Goal: Task Accomplishment & Management: Manage account settings

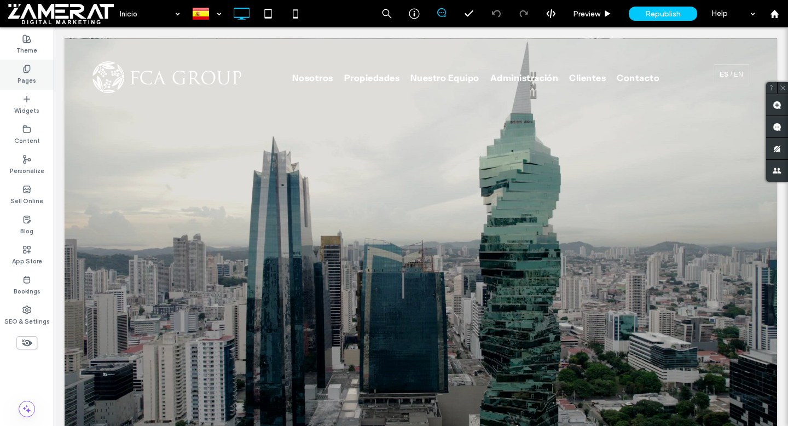
click at [26, 77] on label "Pages" at bounding box center [27, 79] width 19 height 12
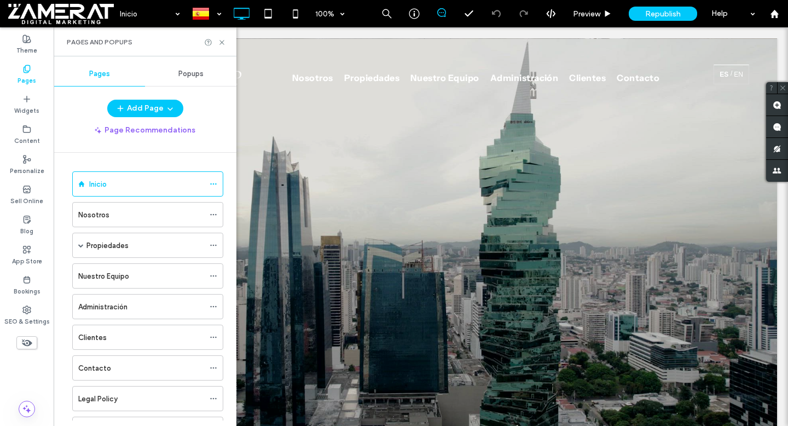
scroll to position [263, 0]
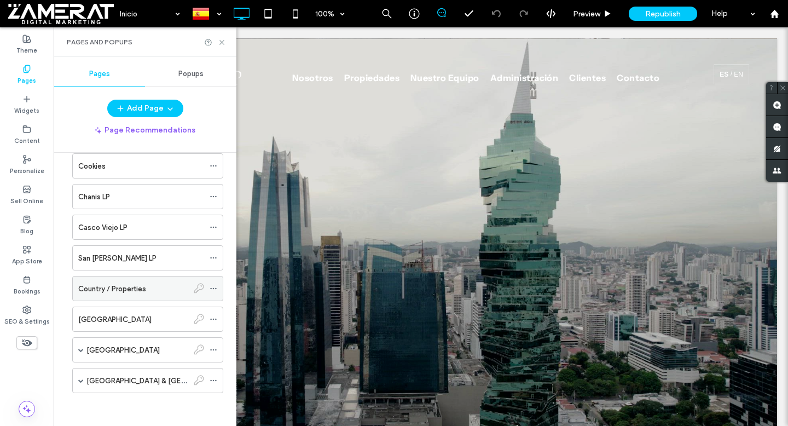
click at [80, 350] on span at bounding box center [80, 349] width 5 height 5
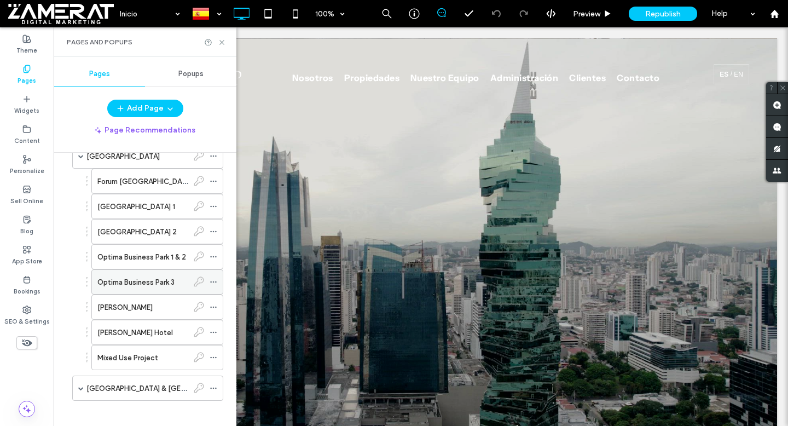
scroll to position [461, 0]
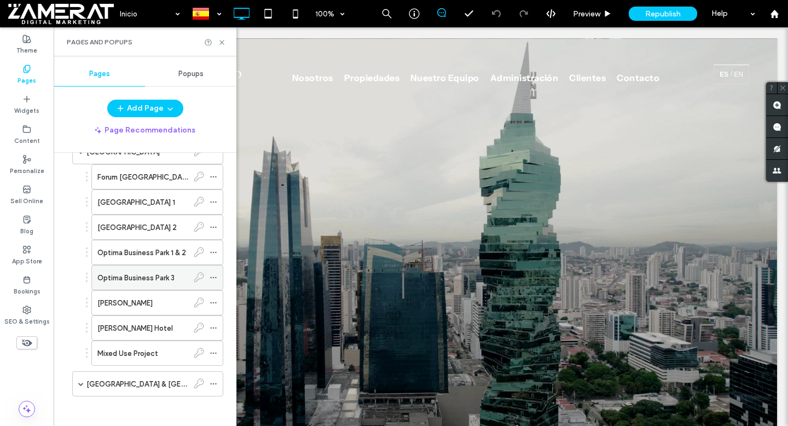
click at [82, 383] on span at bounding box center [80, 383] width 5 height 5
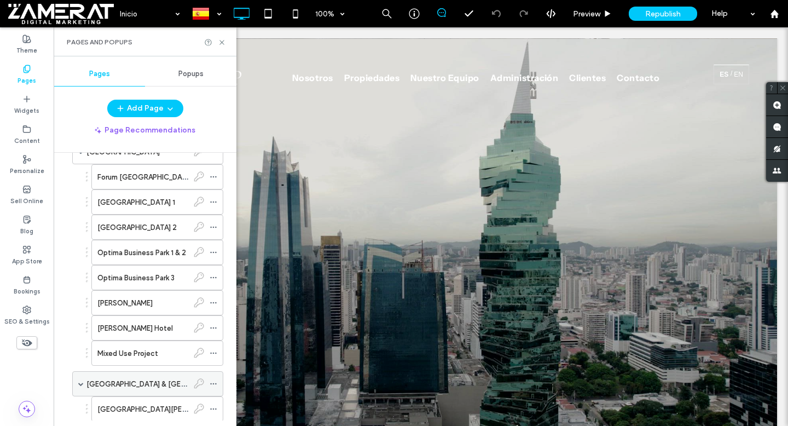
scroll to position [540, 0]
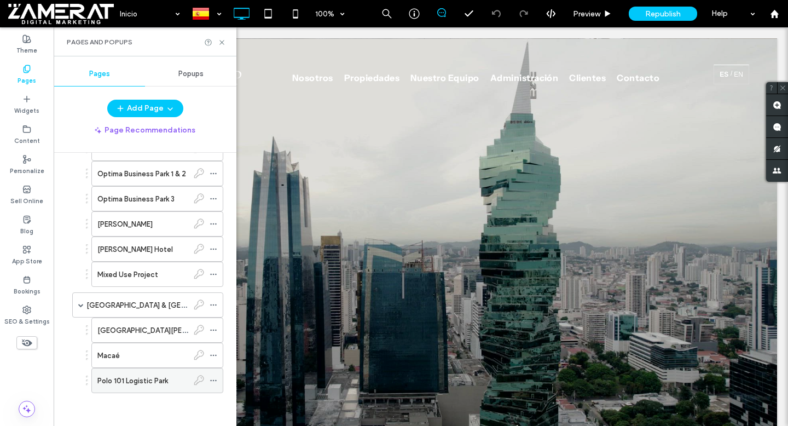
click at [213, 379] on icon at bounding box center [214, 381] width 8 height 8
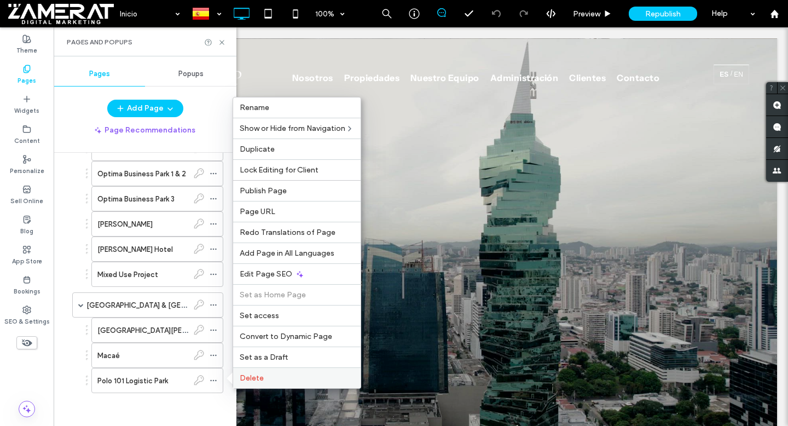
click at [261, 381] on span "Delete" at bounding box center [252, 377] width 24 height 9
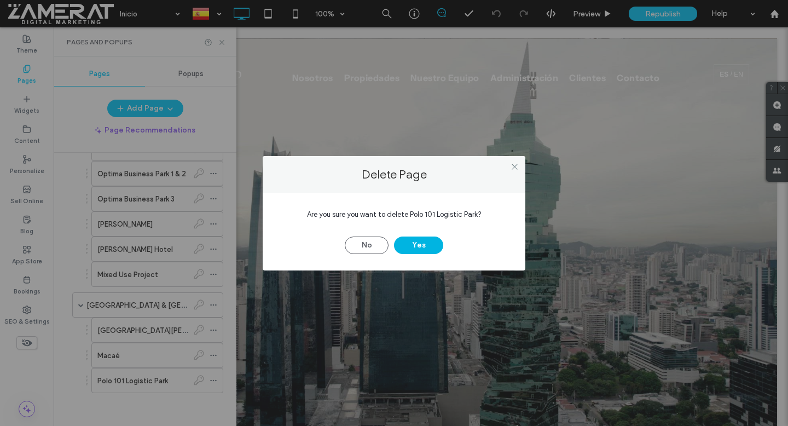
click at [411, 246] on button "Yes" at bounding box center [418, 245] width 49 height 18
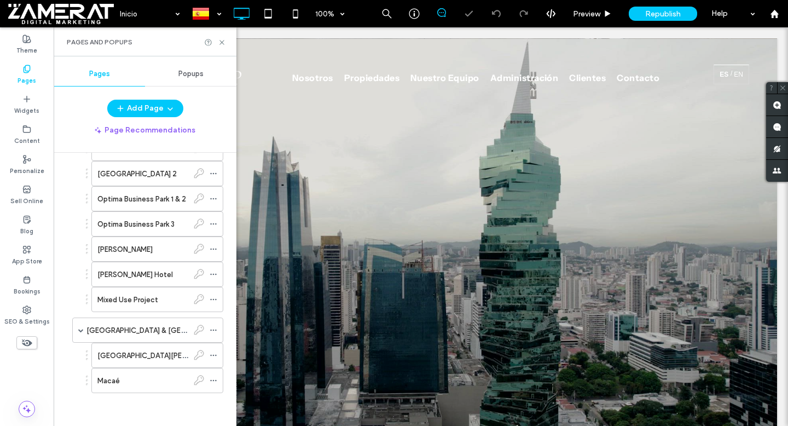
scroll to position [515, 0]
click at [214, 330] on use at bounding box center [213, 331] width 6 height 2
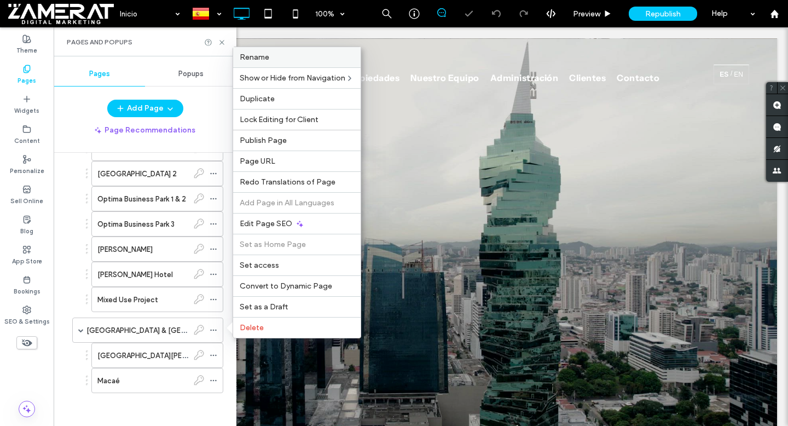
click at [286, 62] on div "Rename" at bounding box center [297, 57] width 128 height 20
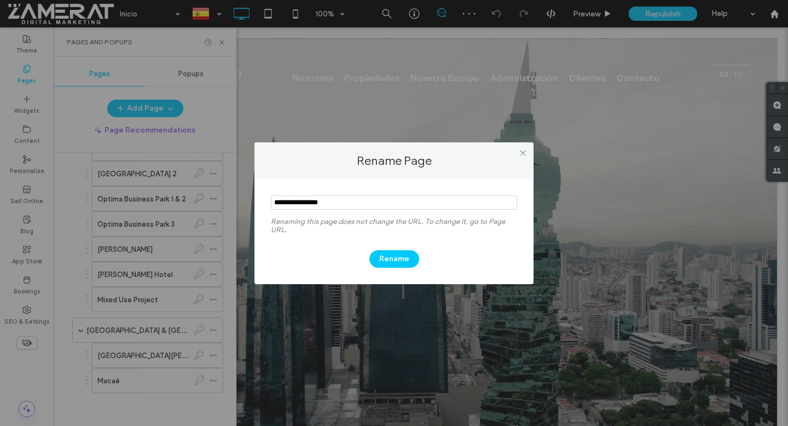
click at [348, 204] on input "notEmpty" at bounding box center [394, 202] width 246 height 14
type input "******"
click at [404, 257] on button "Rename" at bounding box center [394, 259] width 50 height 18
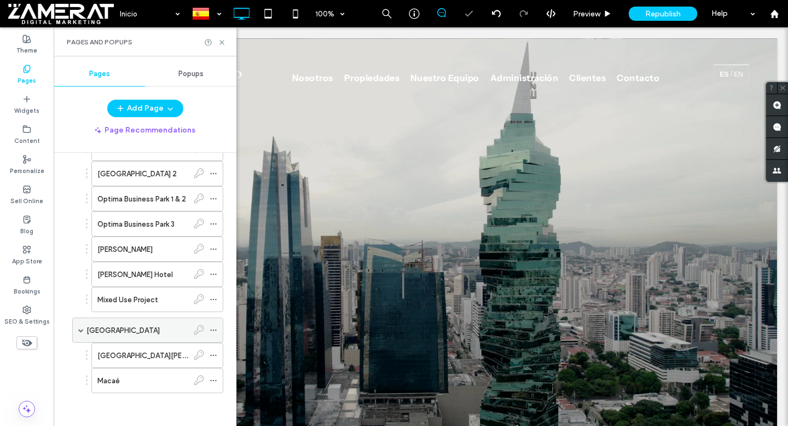
click at [149, 321] on div "Brazil" at bounding box center [137, 330] width 102 height 24
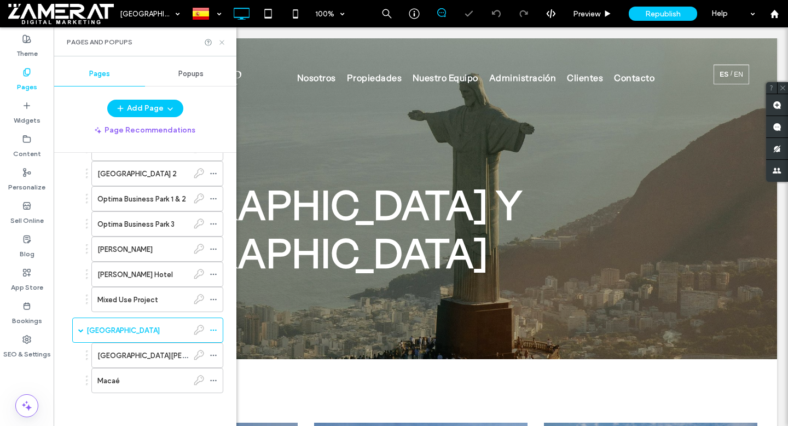
click at [221, 42] on icon at bounding box center [222, 42] width 8 height 8
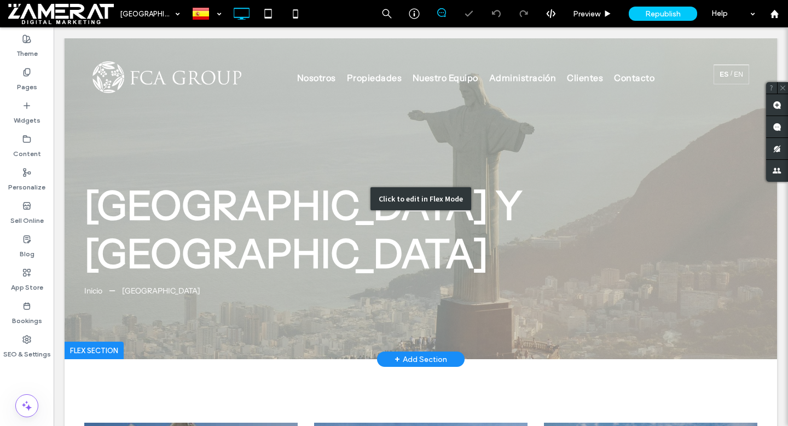
click at [337, 210] on div "Click to edit in Flex Mode" at bounding box center [421, 198] width 713 height 321
click at [337, 210] on span "Brazil Y Uruguay" at bounding box center [303, 229] width 438 height 96
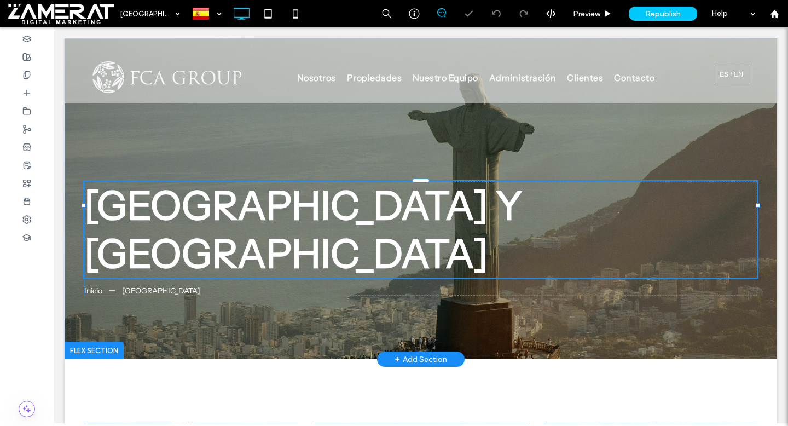
click at [350, 210] on div "Brazil Y Uruguay" at bounding box center [420, 229] width 673 height 96
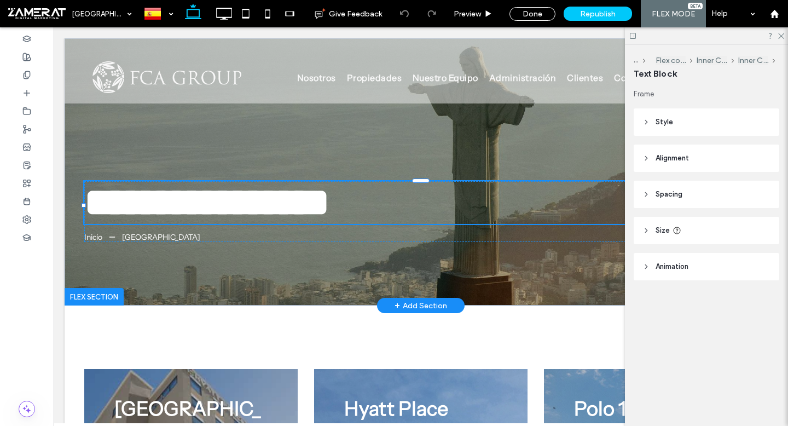
click at [330, 213] on span "**********" at bounding box center [206, 202] width 245 height 39
type input "**********"
type input "**"
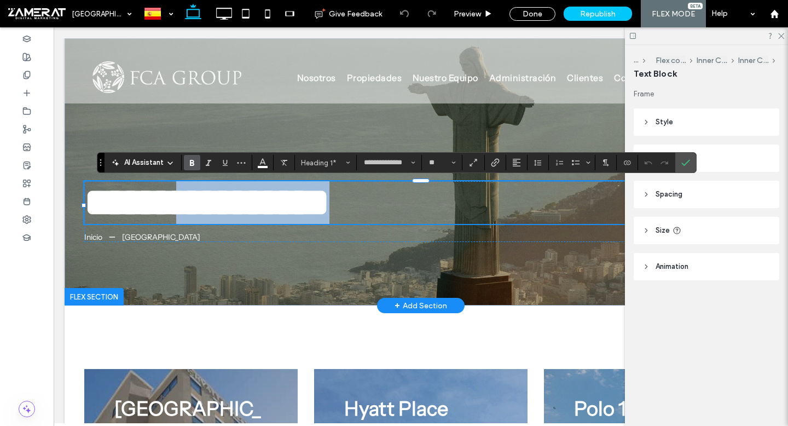
drag, startPoint x: 384, startPoint y: 211, endPoint x: 181, endPoint y: 203, distance: 203.3
click at [181, 203] on h1 "**********" at bounding box center [420, 202] width 673 height 43
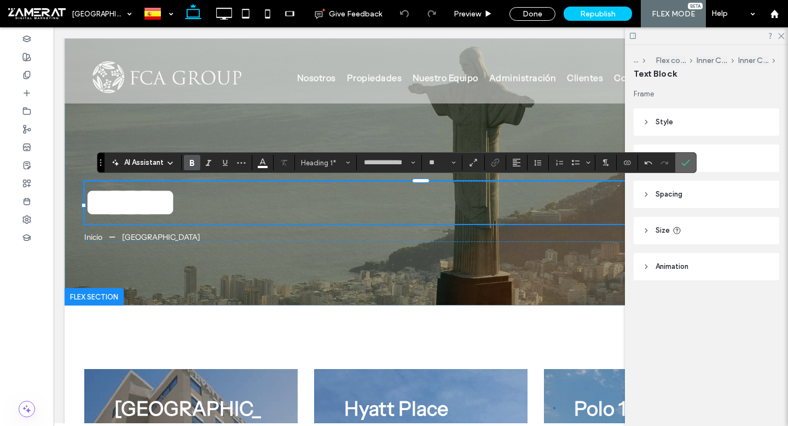
click at [686, 164] on icon "Confirm" at bounding box center [685, 162] width 9 height 9
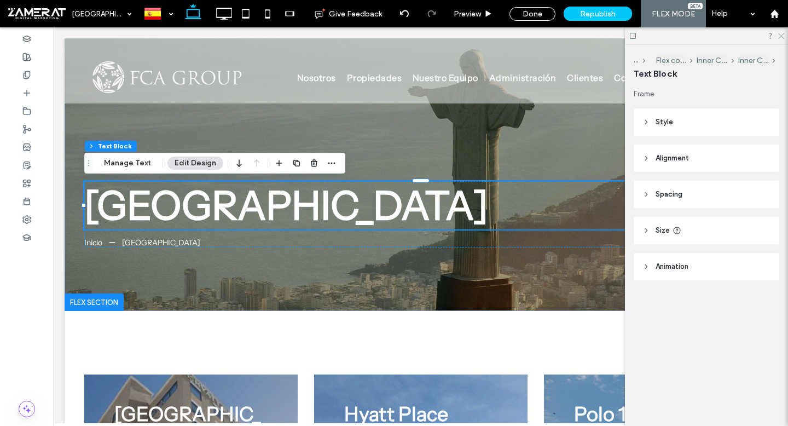
click at [781, 35] on use at bounding box center [781, 36] width 6 height 6
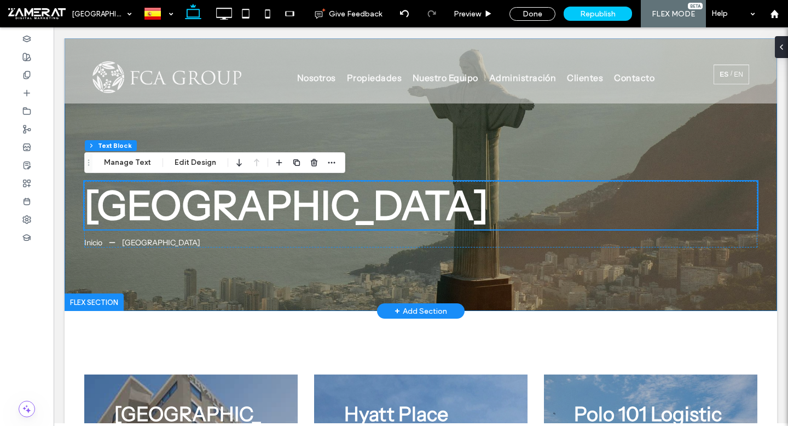
scroll to position [192, 0]
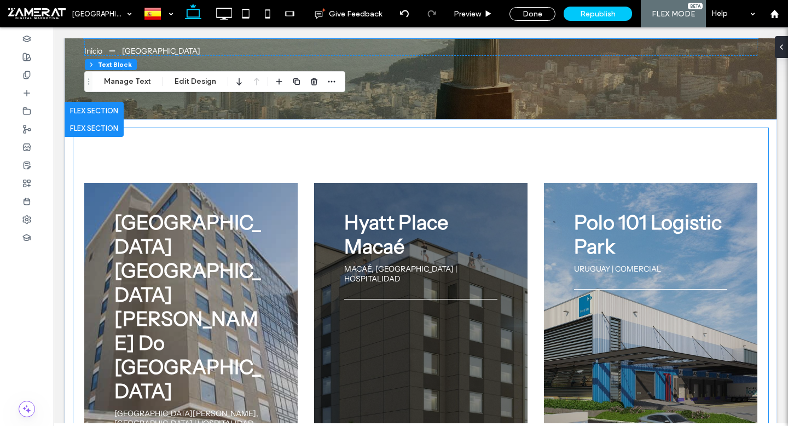
click at [485, 198] on div at bounding box center [420, 371] width 213 height 376
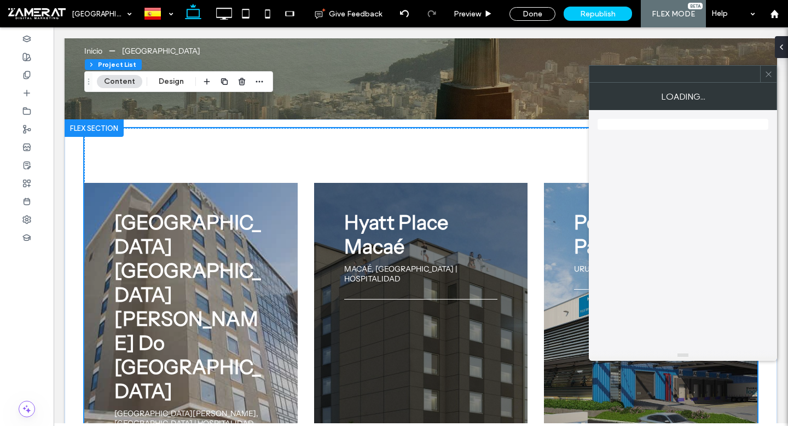
scroll to position [255, 0]
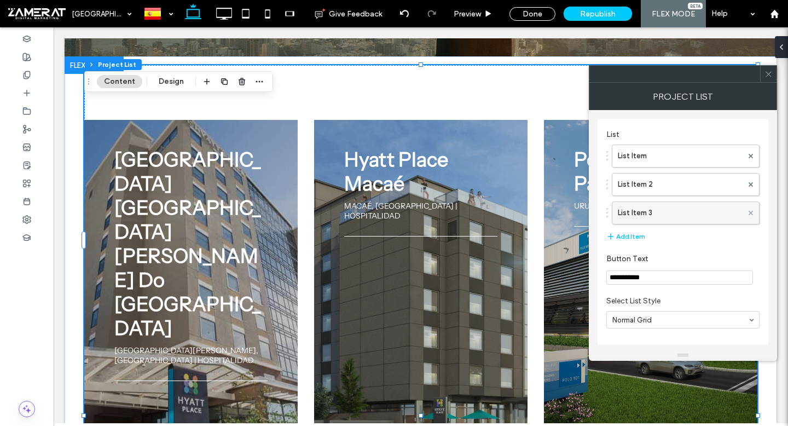
click at [750, 211] on icon at bounding box center [751, 213] width 4 height 4
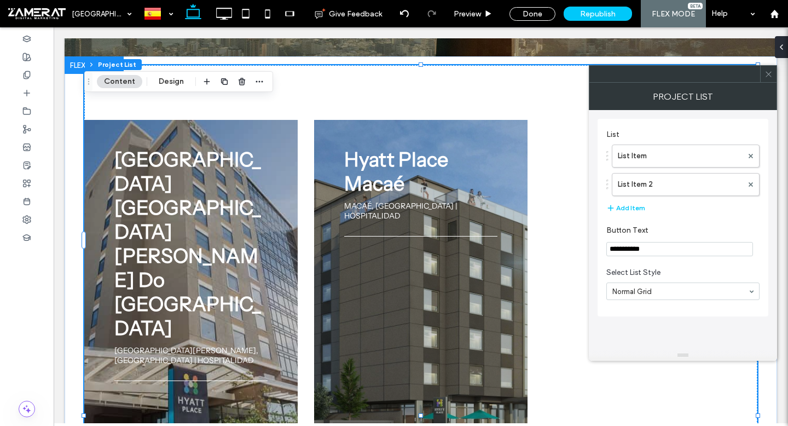
click at [766, 75] on icon at bounding box center [769, 74] width 8 height 8
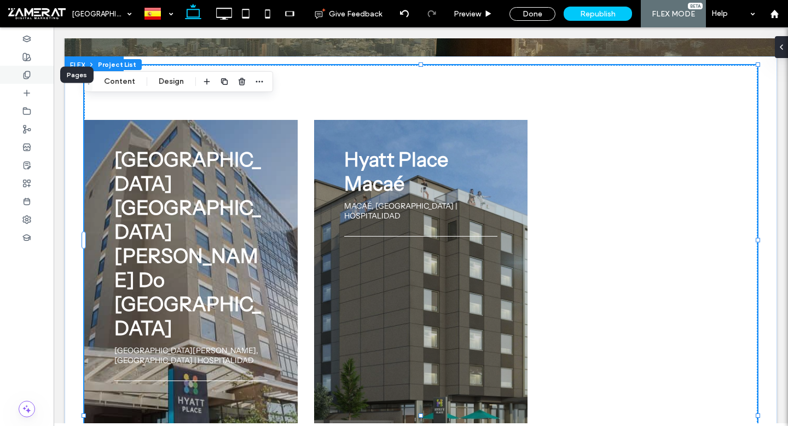
click at [13, 76] on div at bounding box center [27, 75] width 54 height 18
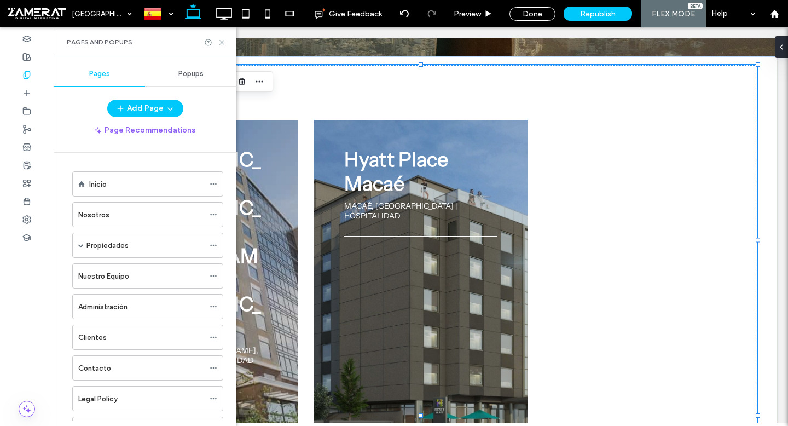
scroll to position [515, 0]
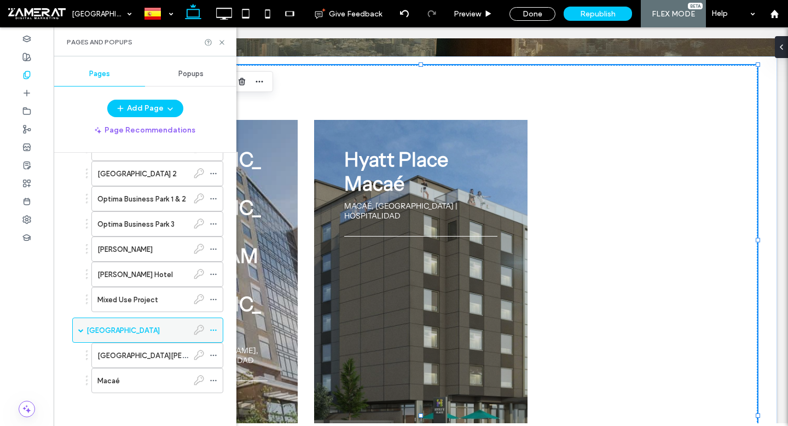
click at [80, 330] on span at bounding box center [80, 329] width 5 height 5
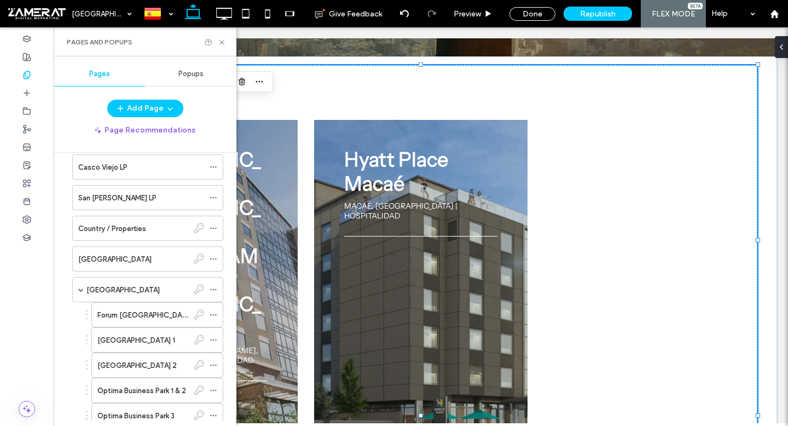
scroll to position [320, 0]
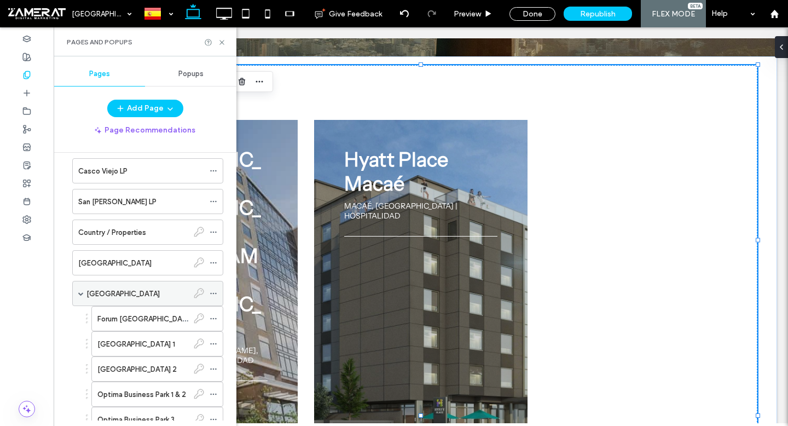
click at [136, 288] on div "Argentina" at bounding box center [137, 293] width 102 height 11
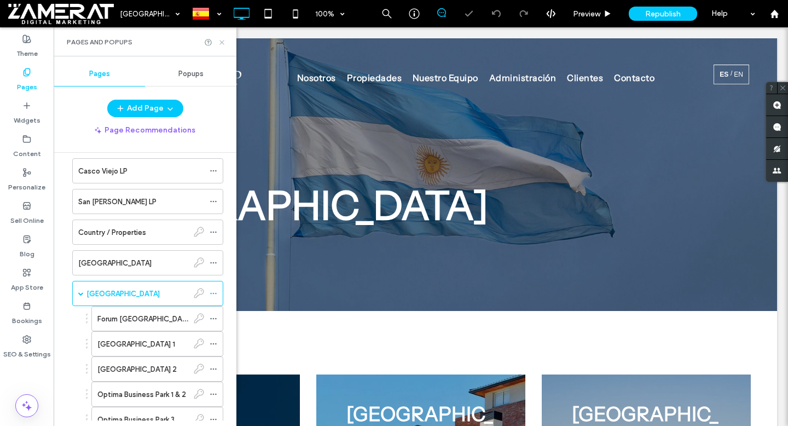
click at [221, 40] on icon at bounding box center [222, 42] width 8 height 8
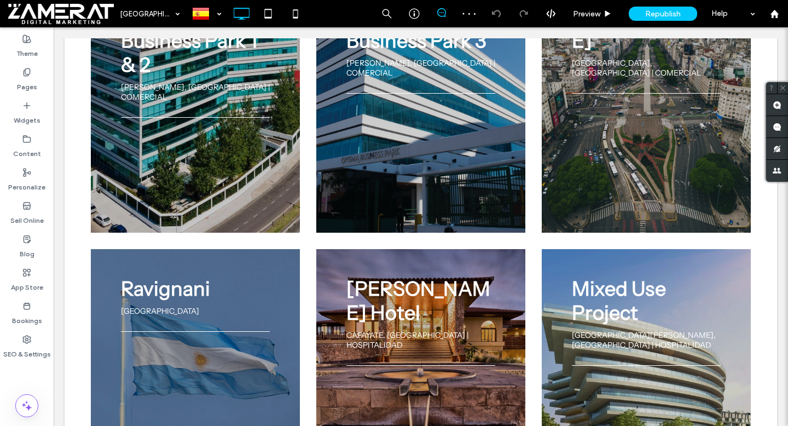
scroll to position [718, 0]
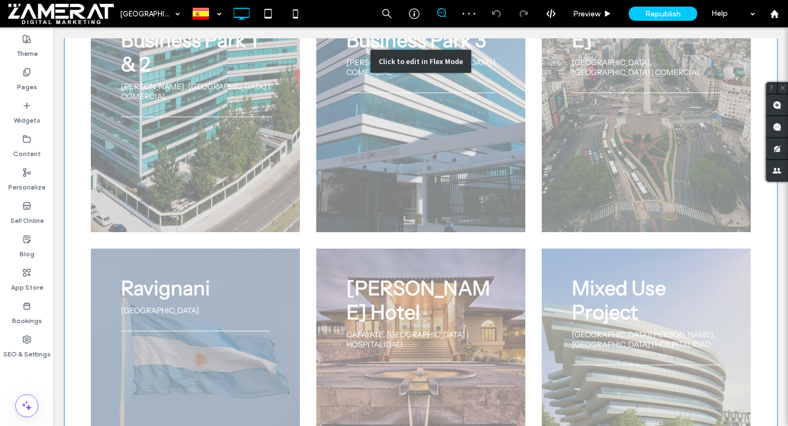
click at [257, 226] on div "Click to edit in Flex Mode" at bounding box center [421, 61] width 713 height 937
click at [257, 276] on div "Ravignani ARGENTINA" at bounding box center [195, 309] width 149 height 66
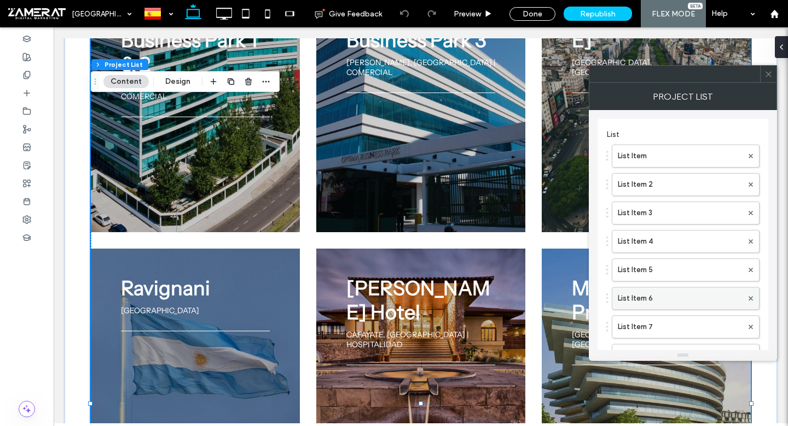
scroll to position [172, 0]
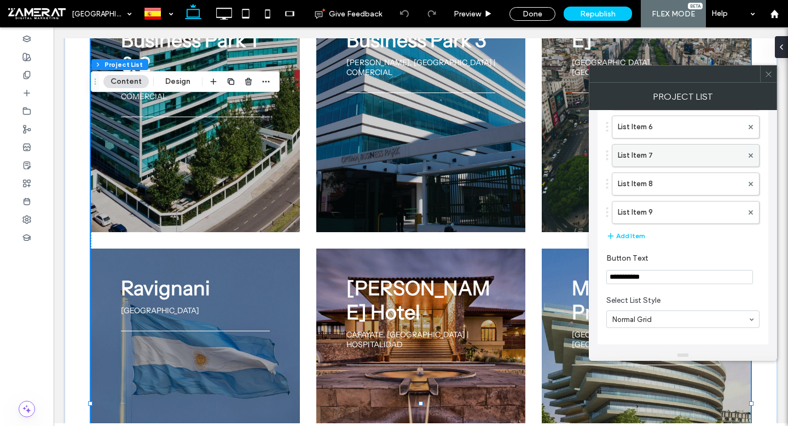
click at [662, 159] on label "List Item 7" at bounding box center [680, 156] width 125 height 22
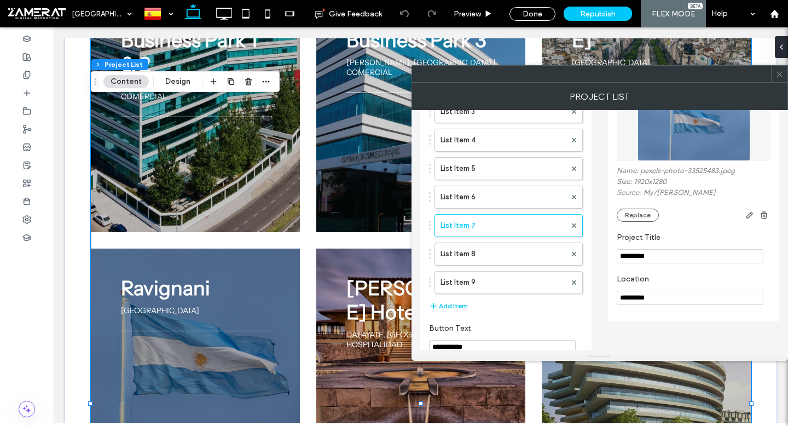
scroll to position [56, 0]
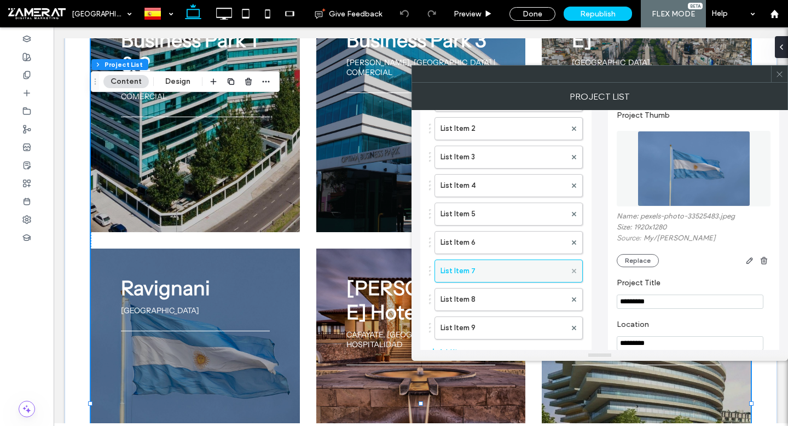
click at [574, 271] on use at bounding box center [574, 271] width 4 height 4
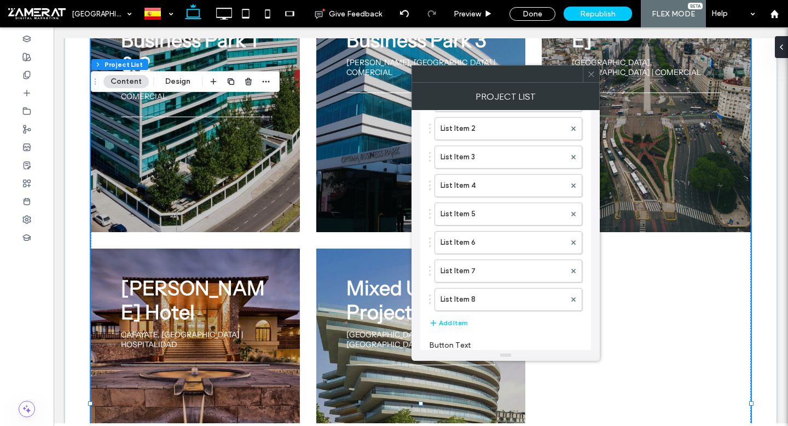
click at [588, 77] on icon at bounding box center [591, 74] width 8 height 8
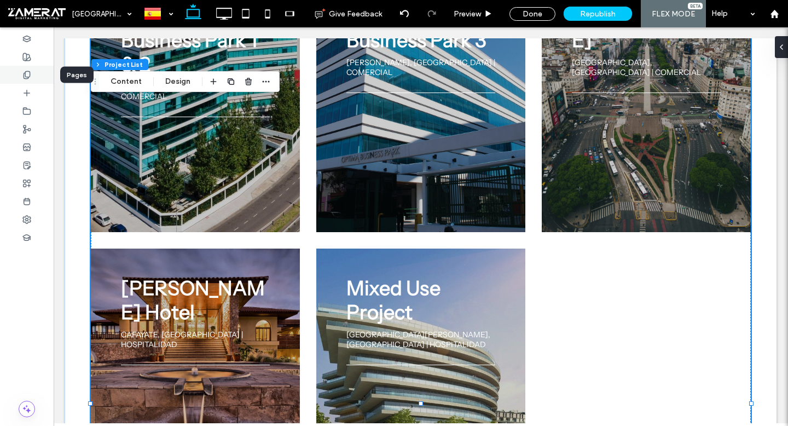
click at [4, 74] on div at bounding box center [27, 75] width 54 height 18
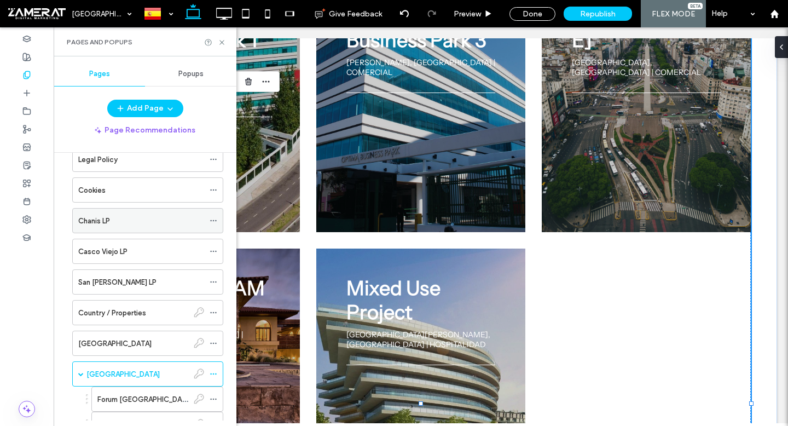
scroll to position [244, 0]
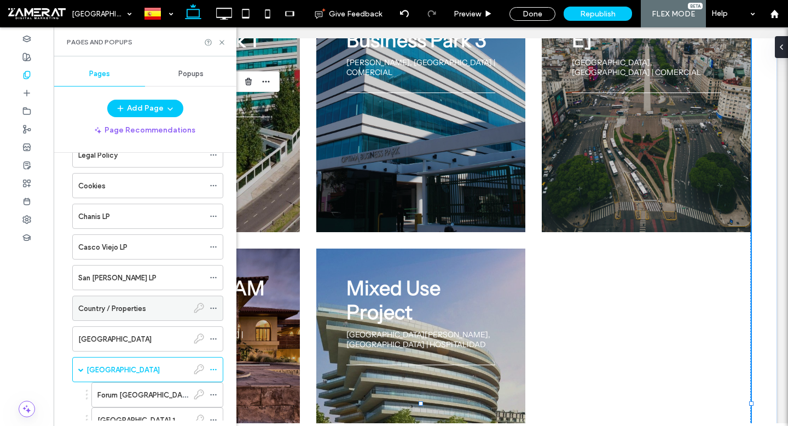
click at [151, 302] on div "Country / Properties" at bounding box center [133, 308] width 110 height 24
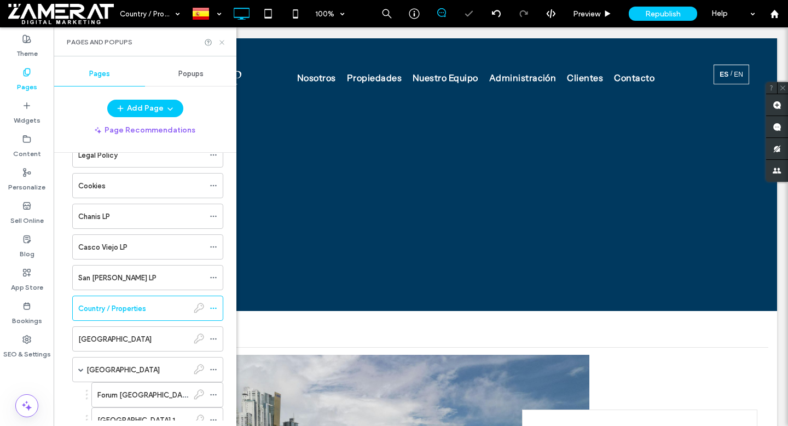
click at [220, 41] on icon at bounding box center [222, 42] width 8 height 8
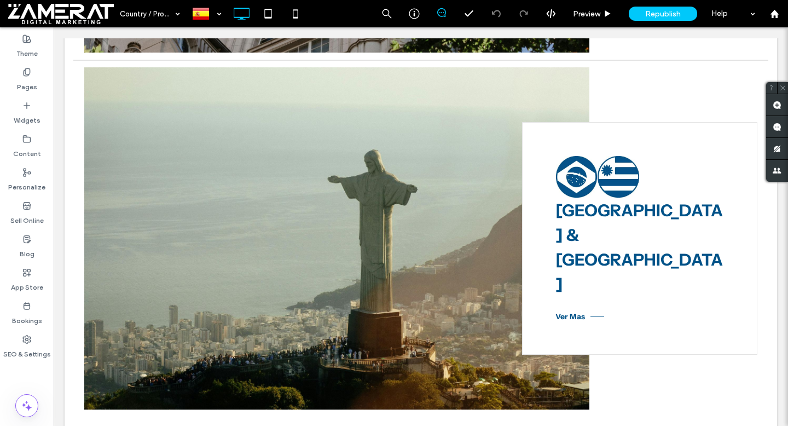
scroll to position [933, 0]
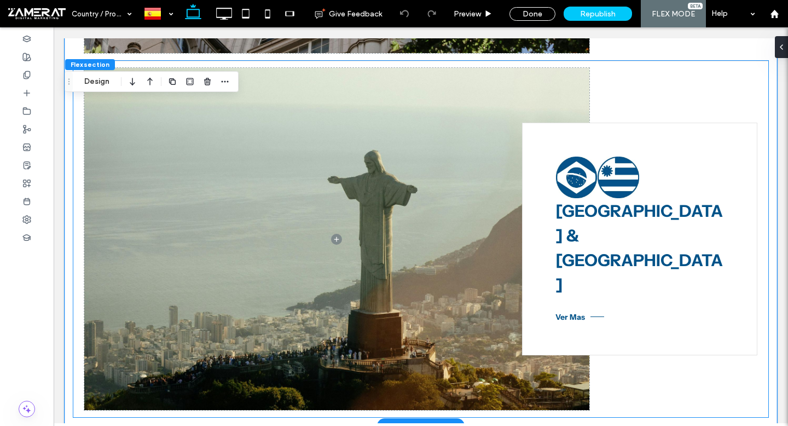
click at [656, 213] on strong "Brazil & Uruguay" at bounding box center [639, 248] width 167 height 94
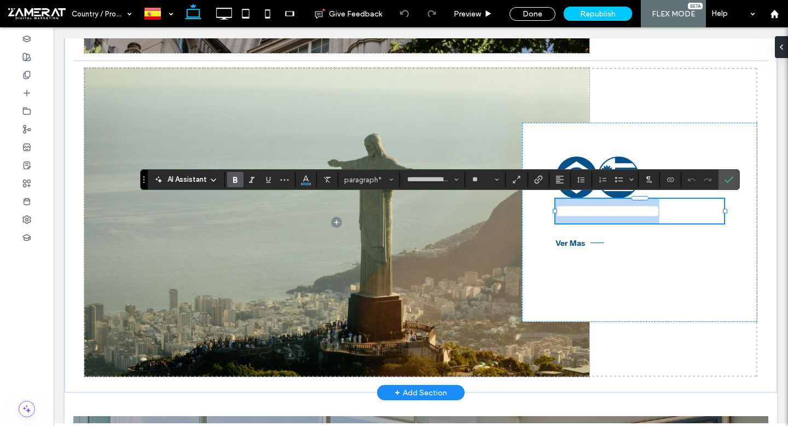
click at [615, 213] on strong "**********" at bounding box center [608, 211] width 104 height 16
drag, startPoint x: 604, startPoint y: 213, endPoint x: 710, endPoint y: 213, distance: 106.7
click at [710, 213] on p "**********" at bounding box center [640, 211] width 169 height 25
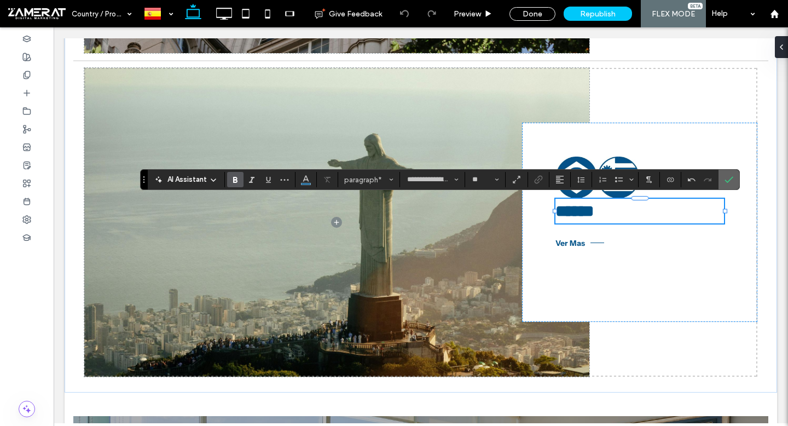
click at [729, 177] on icon "Confirm" at bounding box center [729, 179] width 9 height 9
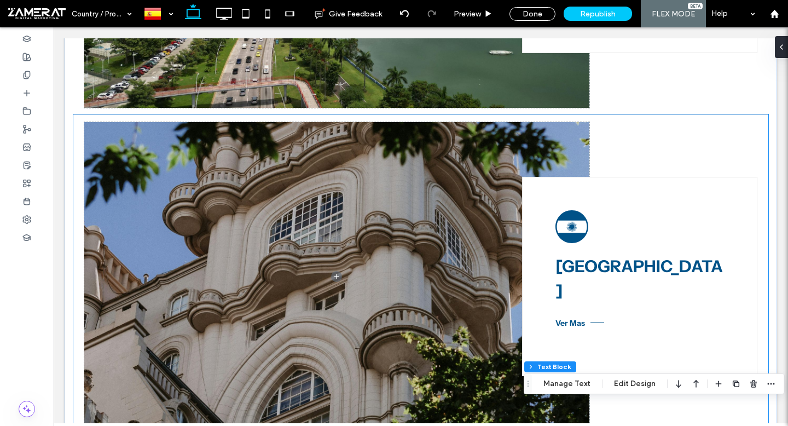
click at [580, 218] on icon at bounding box center [572, 226] width 33 height 33
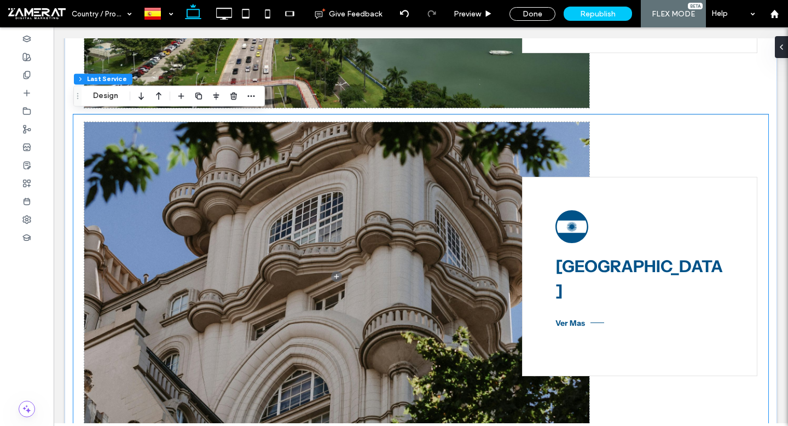
type input "**"
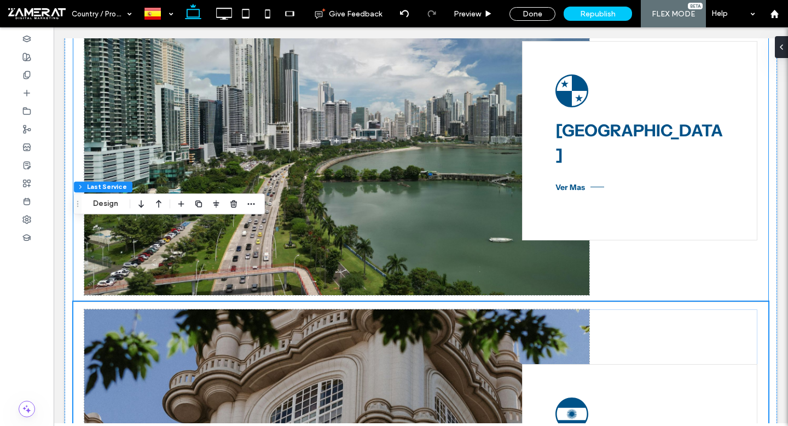
scroll to position [354, 0]
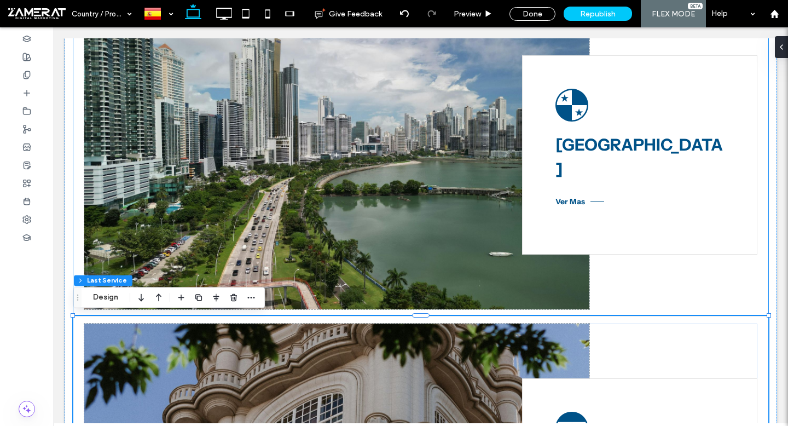
click at [569, 109] on icon at bounding box center [572, 105] width 33 height 33
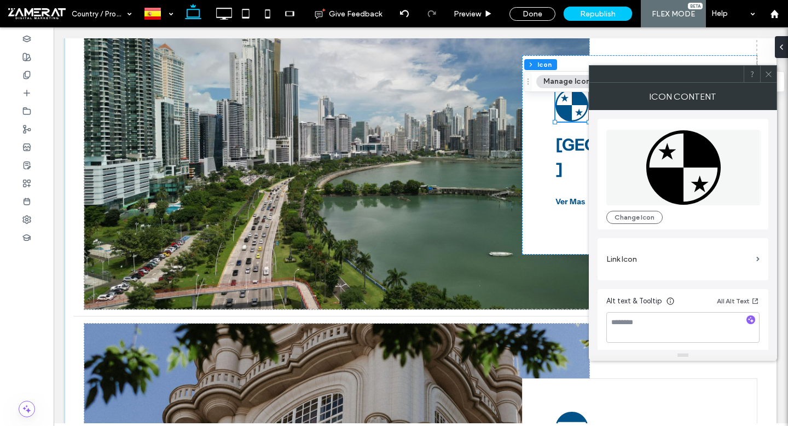
scroll to position [352, 0]
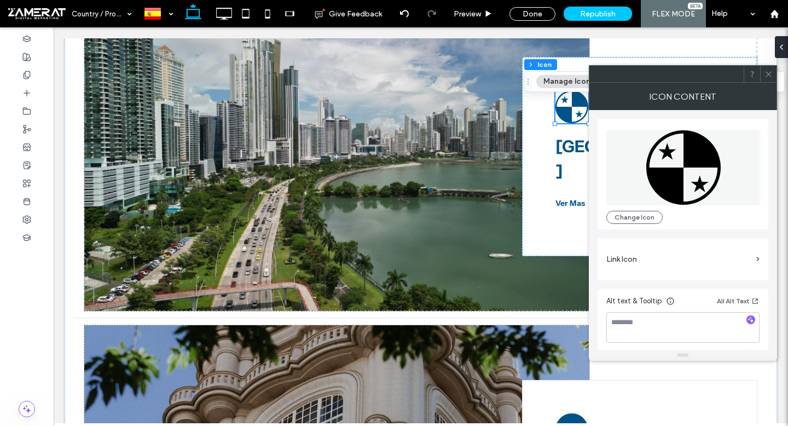
click at [768, 78] on span at bounding box center [769, 74] width 8 height 16
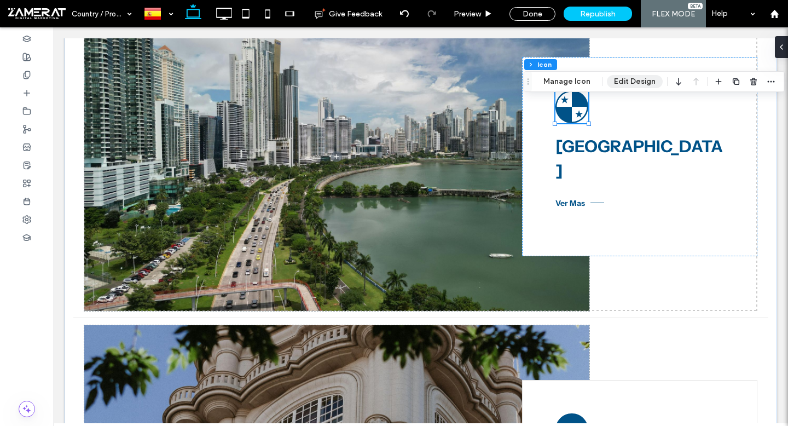
click at [633, 85] on button "Edit Design" at bounding box center [635, 81] width 56 height 13
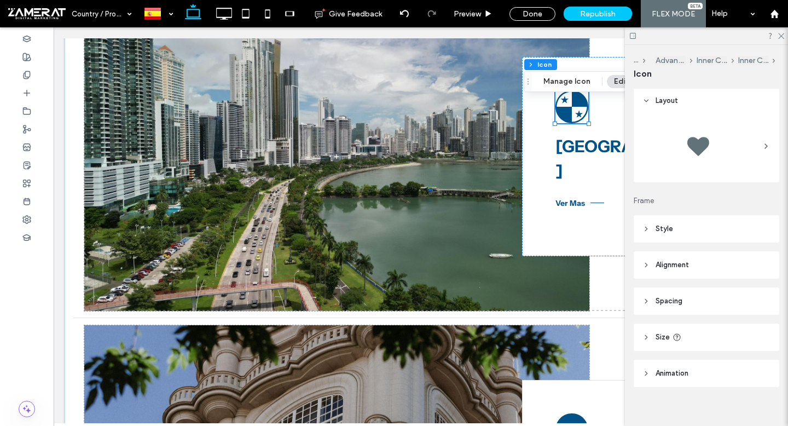
click at [684, 225] on header "Style" at bounding box center [707, 228] width 146 height 27
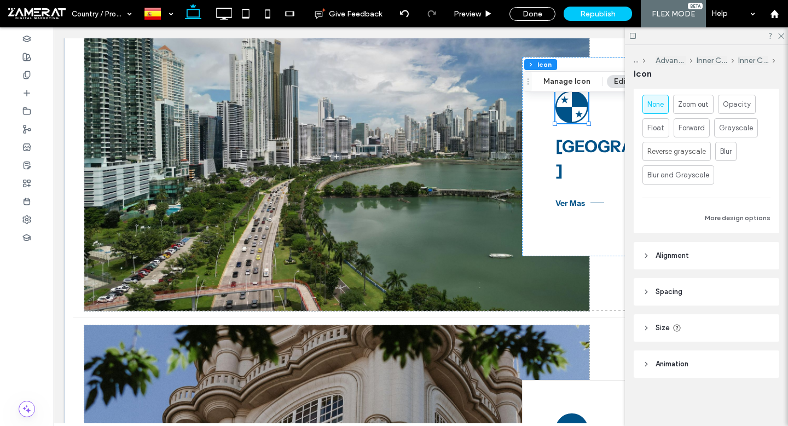
scroll to position [328, 0]
click at [669, 328] on span "Size" at bounding box center [663, 327] width 14 height 11
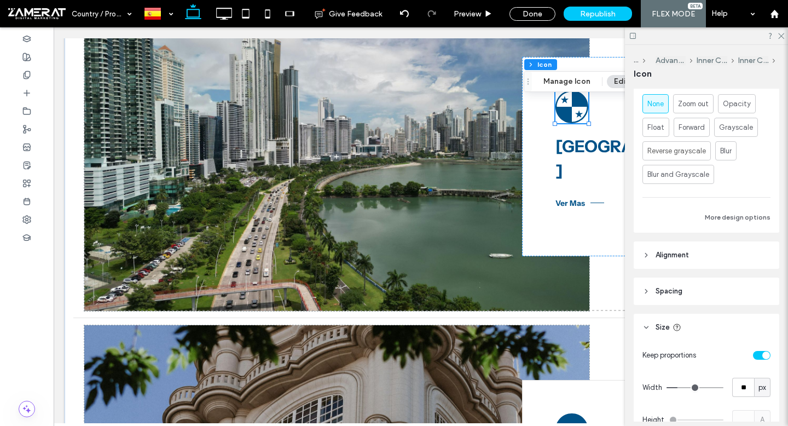
scroll to position [436, 0]
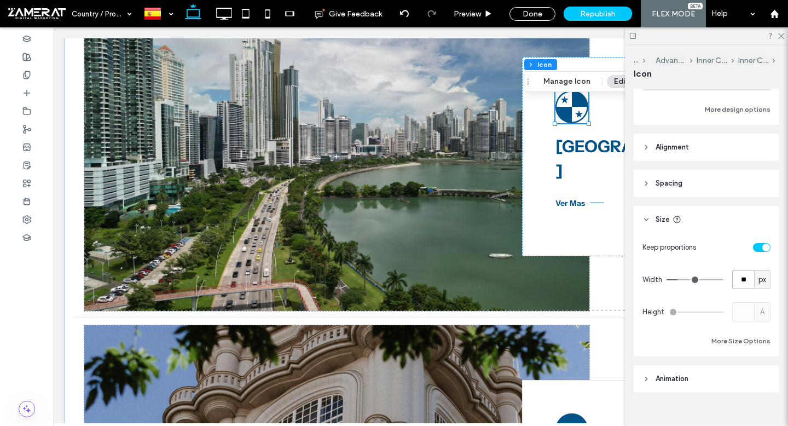
click at [739, 280] on input "**" at bounding box center [743, 279] width 22 height 19
type input "***"
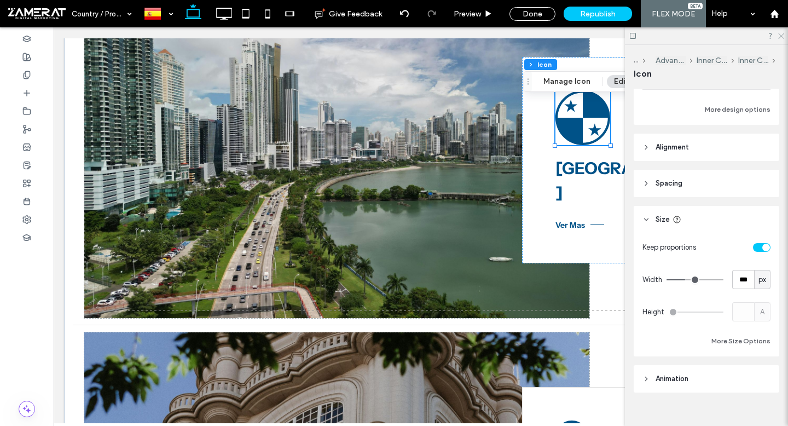
click at [781, 33] on icon at bounding box center [780, 35] width 7 height 7
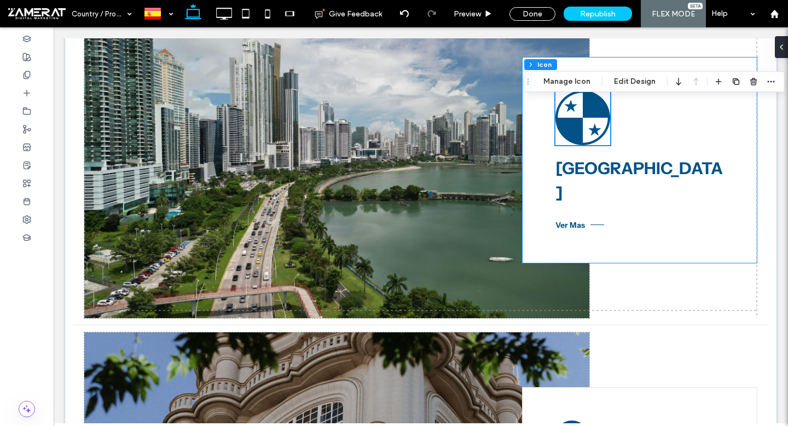
scroll to position [567, 0]
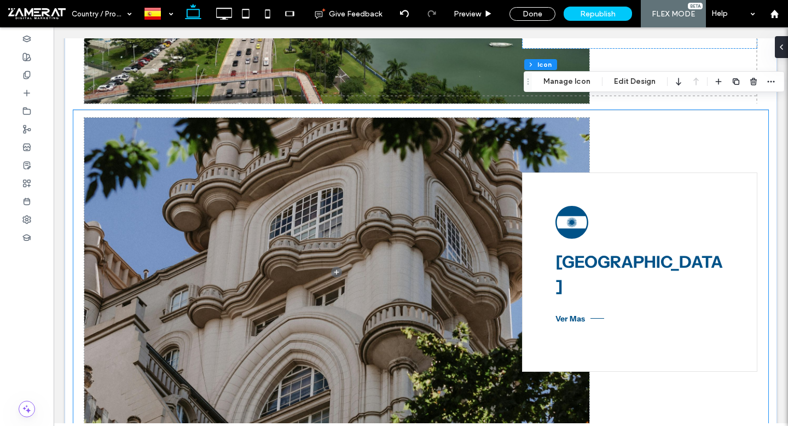
click at [573, 211] on icon at bounding box center [572, 222] width 33 height 33
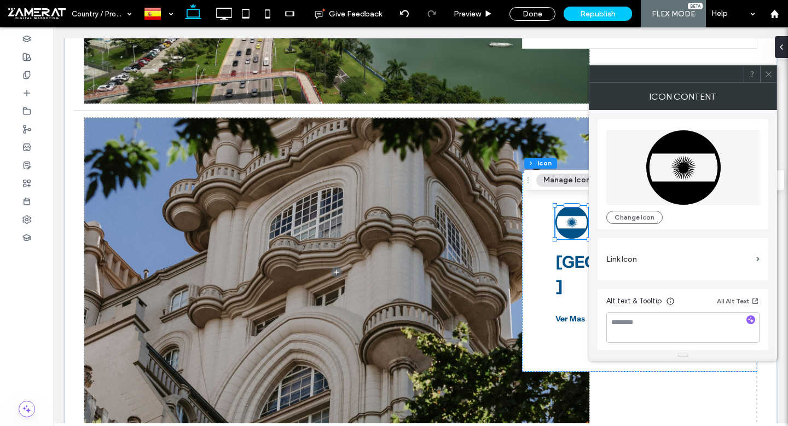
click at [770, 74] on icon at bounding box center [769, 74] width 8 height 8
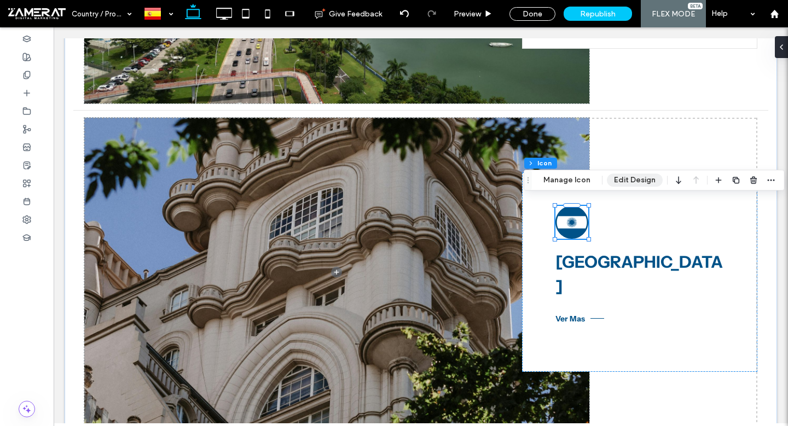
click at [628, 180] on button "Edit Design" at bounding box center [635, 180] width 56 height 13
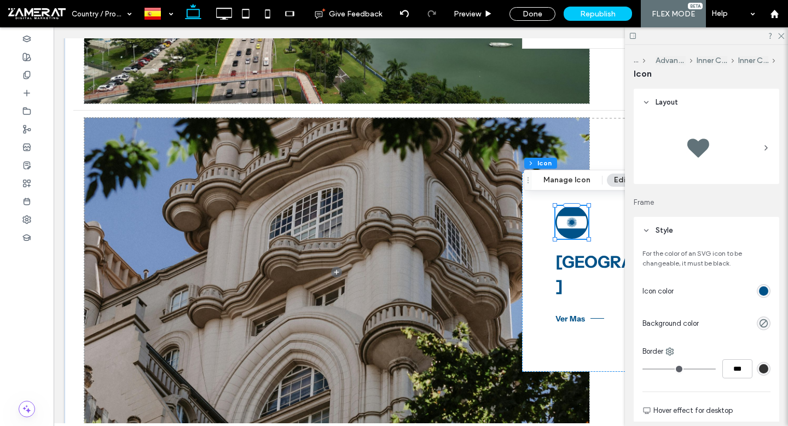
scroll to position [452, 0]
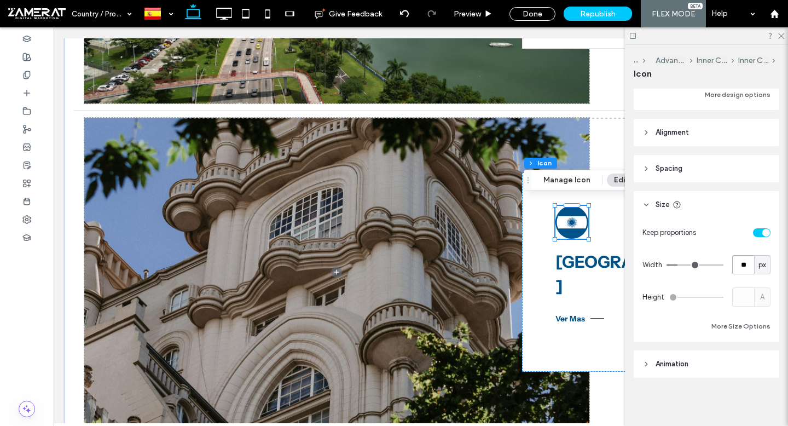
click at [741, 263] on input "**" at bounding box center [743, 264] width 22 height 19
type input "***"
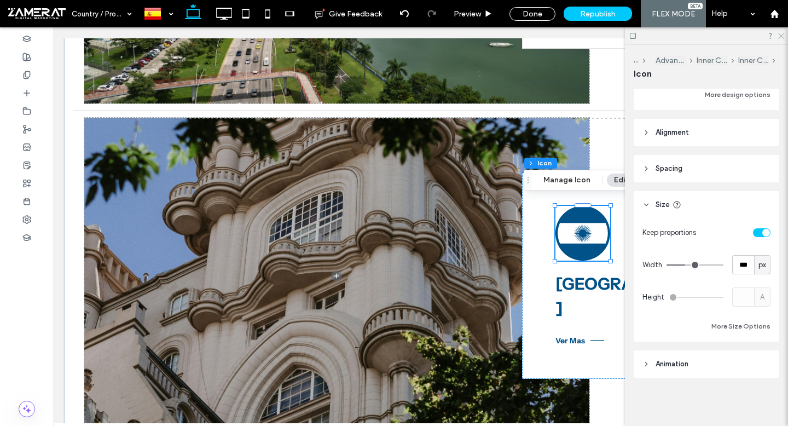
click at [784, 34] on icon at bounding box center [780, 35] width 7 height 7
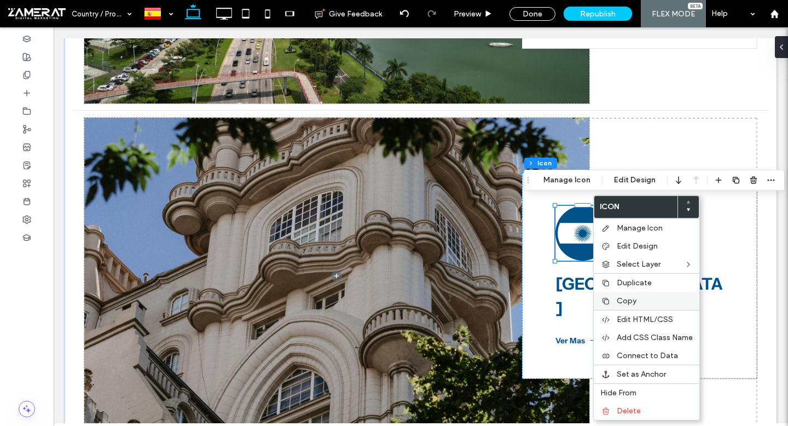
click at [636, 303] on label "Copy" at bounding box center [655, 300] width 76 height 9
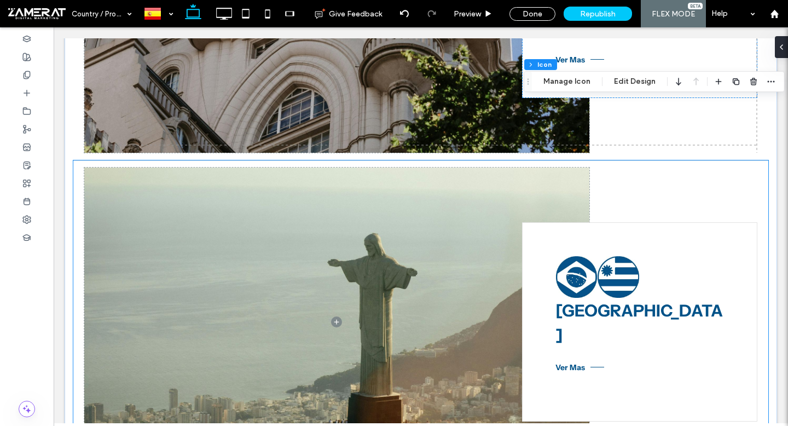
scroll to position [862, 0]
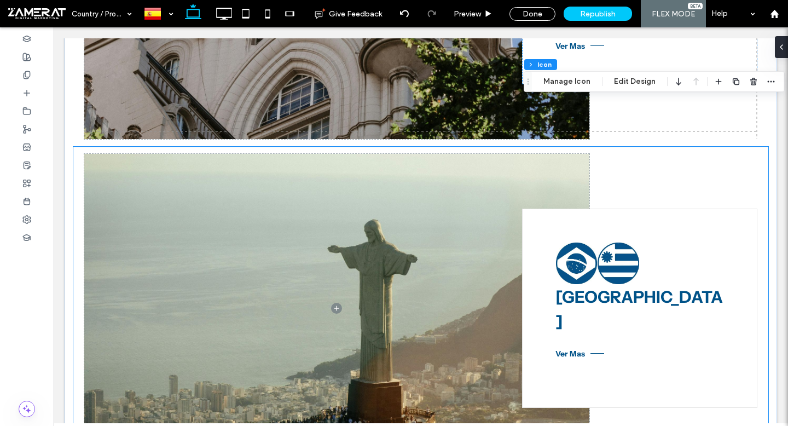
click at [569, 246] on link at bounding box center [577, 263] width 42 height 42
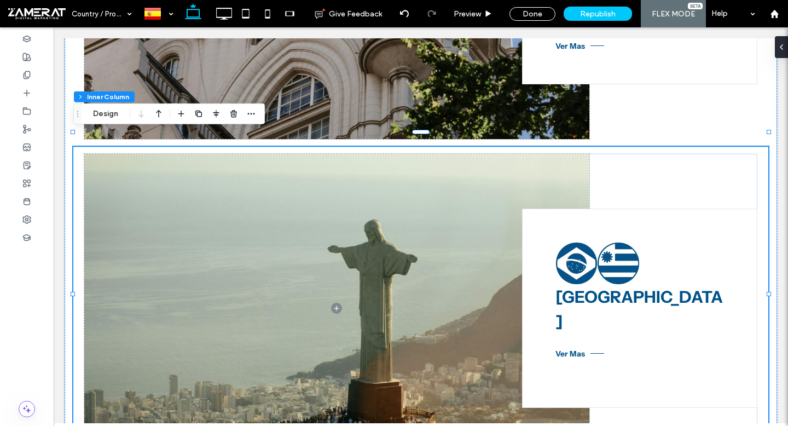
click at [581, 249] on link at bounding box center [577, 263] width 42 height 42
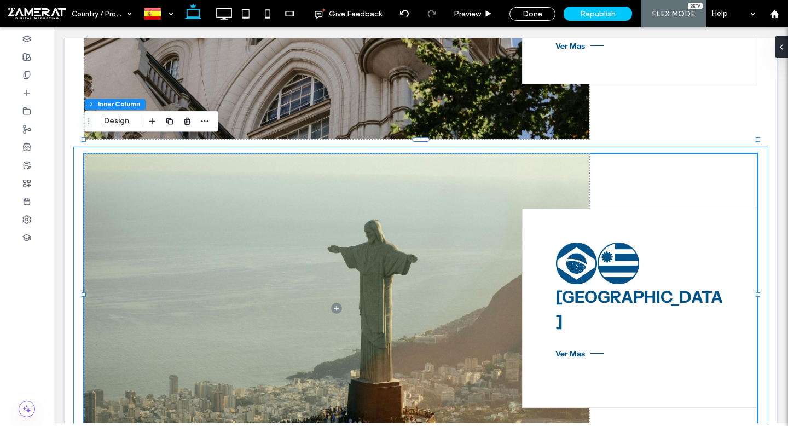
click at [581, 249] on link at bounding box center [577, 263] width 42 height 42
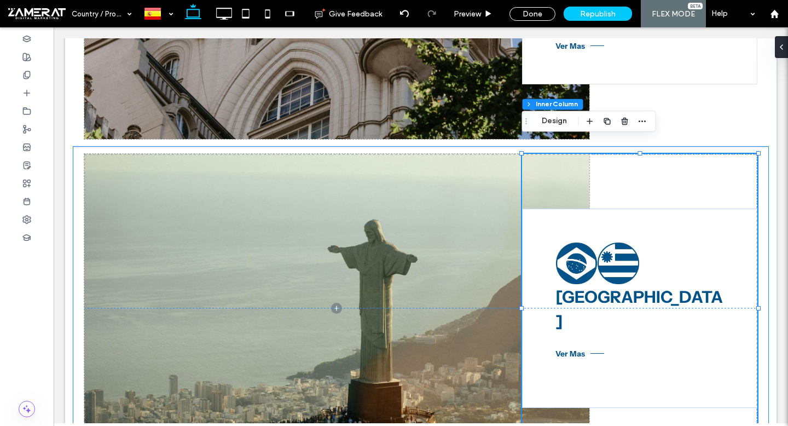
click at [581, 249] on link at bounding box center [577, 263] width 42 height 42
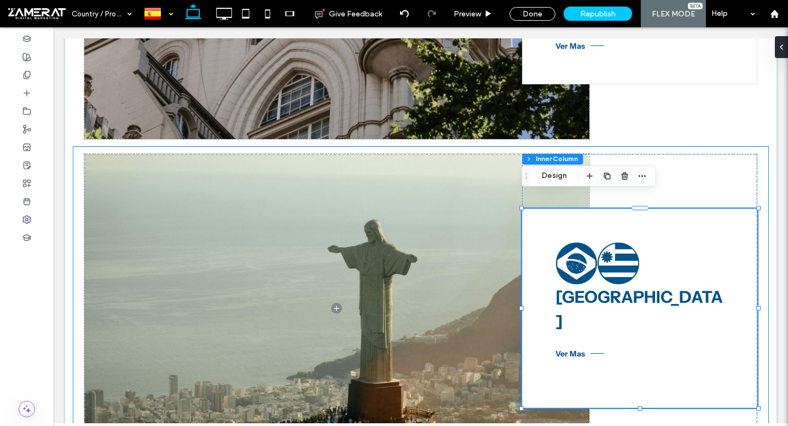
click at [581, 249] on link at bounding box center [577, 263] width 42 height 42
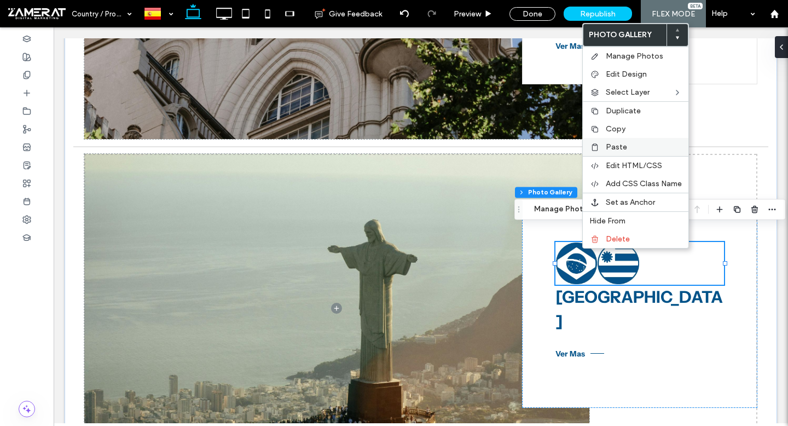
click at [627, 151] on label "Paste" at bounding box center [644, 146] width 76 height 9
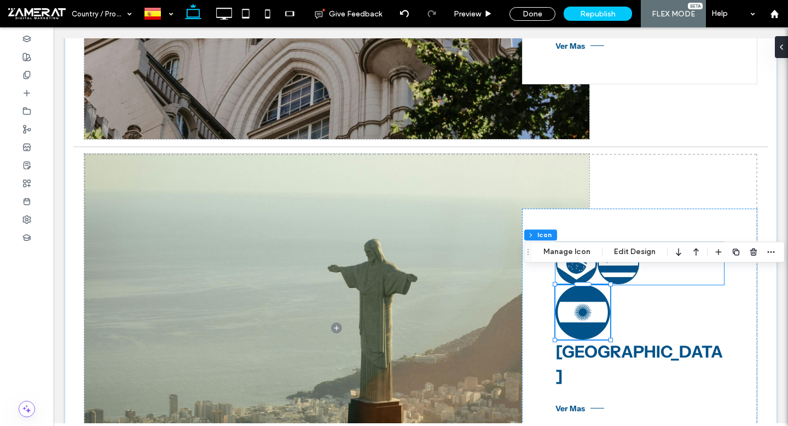
click at [620, 242] on link at bounding box center [619, 263] width 42 height 42
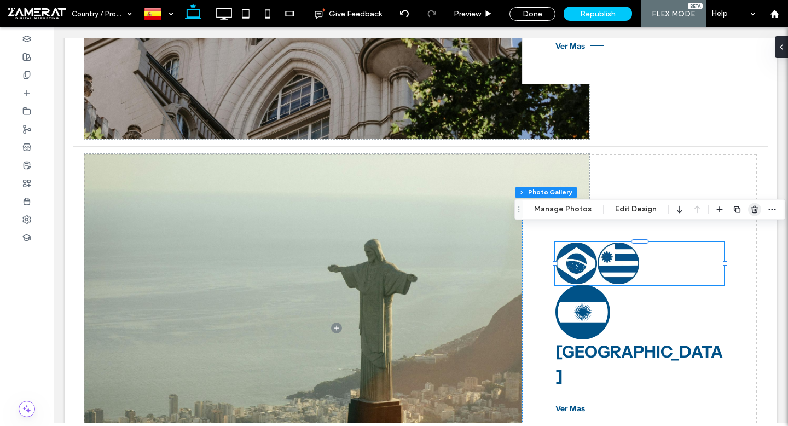
click at [751, 209] on icon "button" at bounding box center [754, 209] width 9 height 9
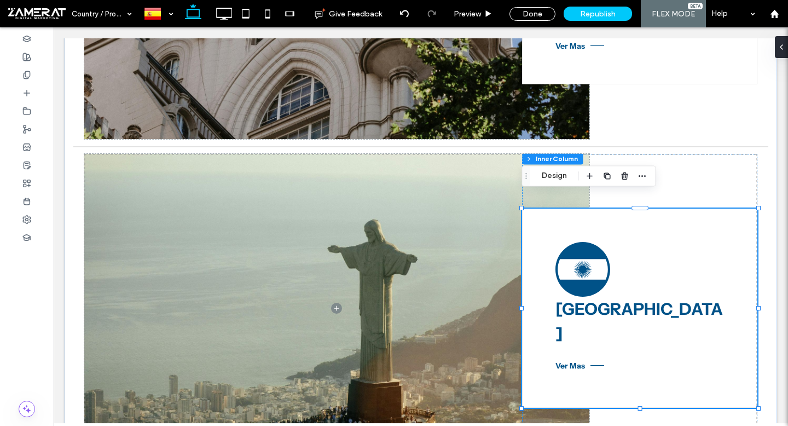
type input "**"
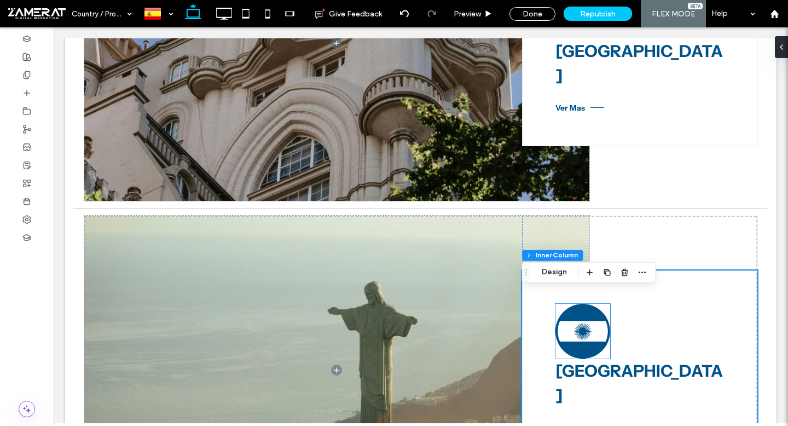
scroll to position [835, 0]
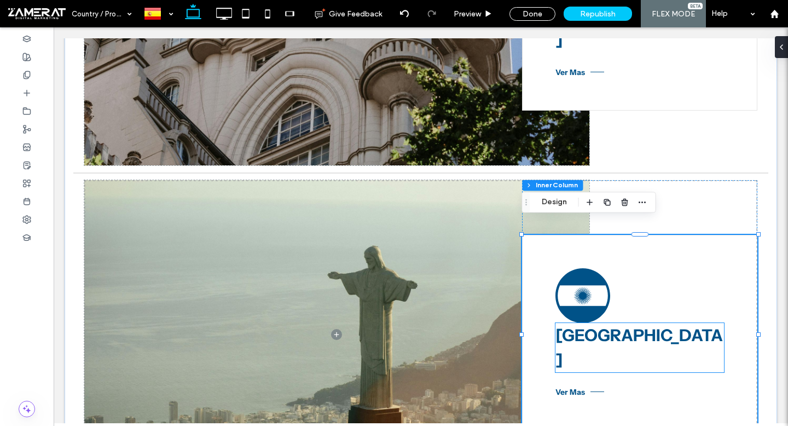
click at [582, 327] on strong "Brazil" at bounding box center [639, 347] width 167 height 45
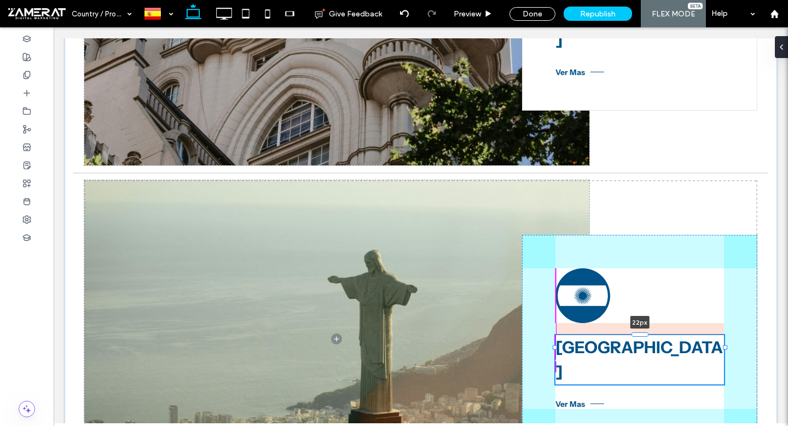
drag, startPoint x: 639, startPoint y: 308, endPoint x: 639, endPoint y: 322, distance: 14.2
click at [639, 322] on div "Brazil 22px Ver Mas" at bounding box center [420, 338] width 673 height 317
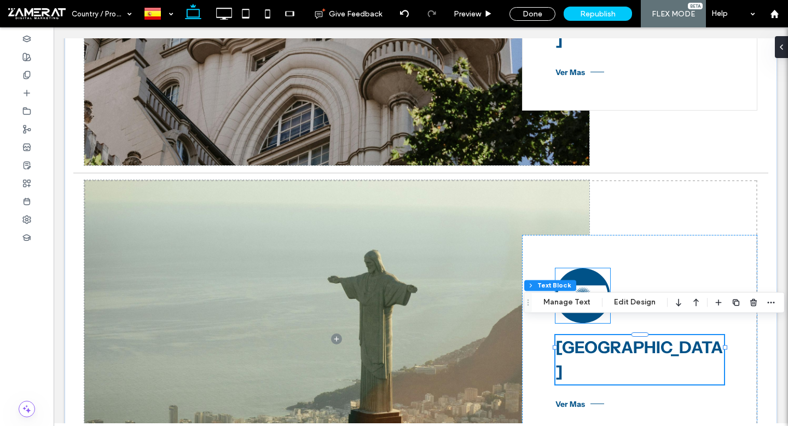
click at [579, 287] on icon at bounding box center [583, 296] width 19 height 19
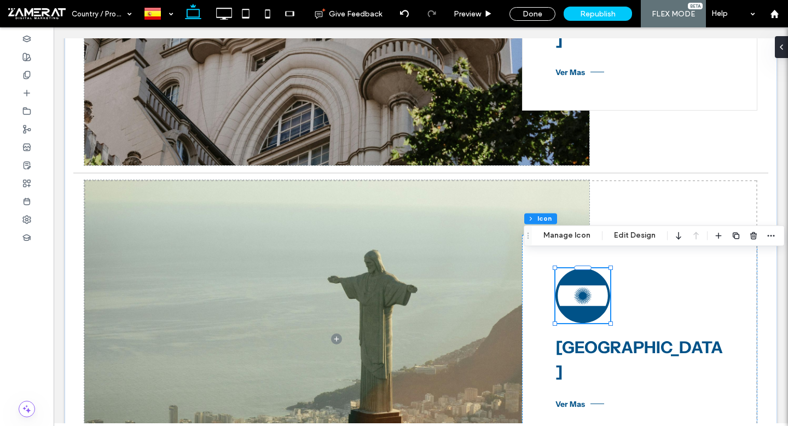
click at [579, 287] on icon at bounding box center [583, 296] width 19 height 19
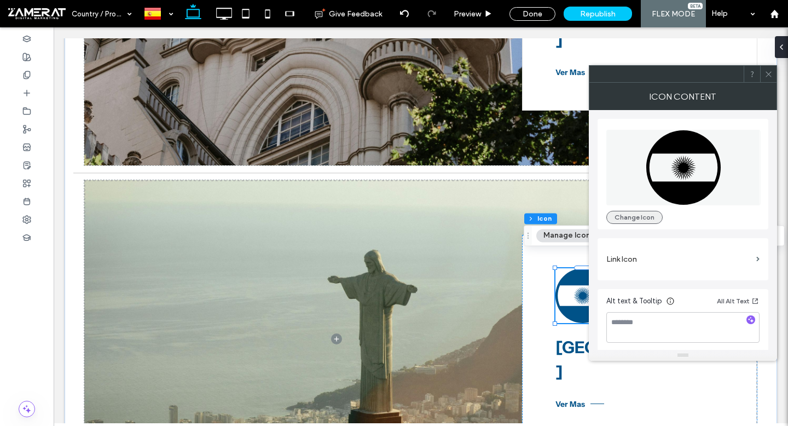
click at [635, 213] on button "Change Icon" at bounding box center [634, 217] width 56 height 13
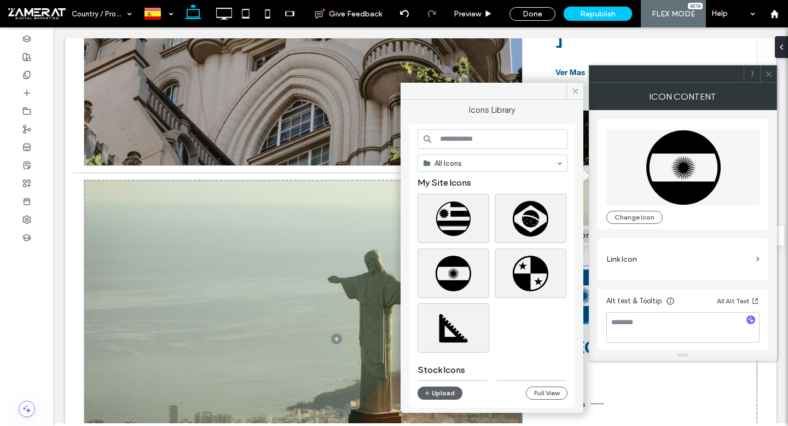
click at [458, 141] on input at bounding box center [493, 139] width 150 height 20
click at [524, 218] on div "Select" at bounding box center [531, 218] width 72 height 49
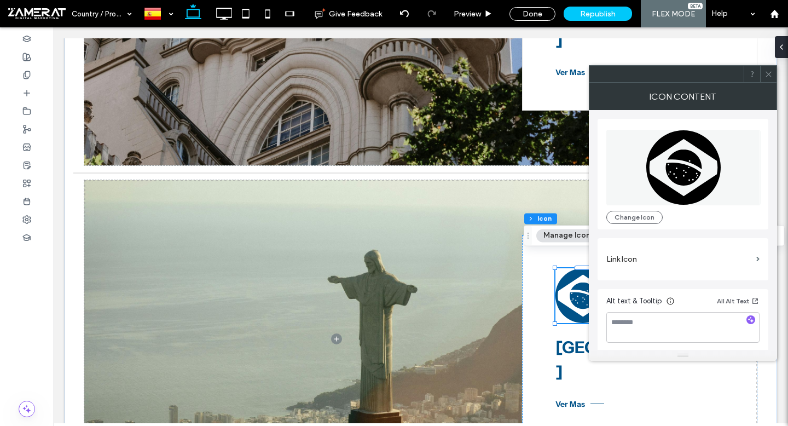
click at [767, 73] on icon at bounding box center [769, 74] width 8 height 8
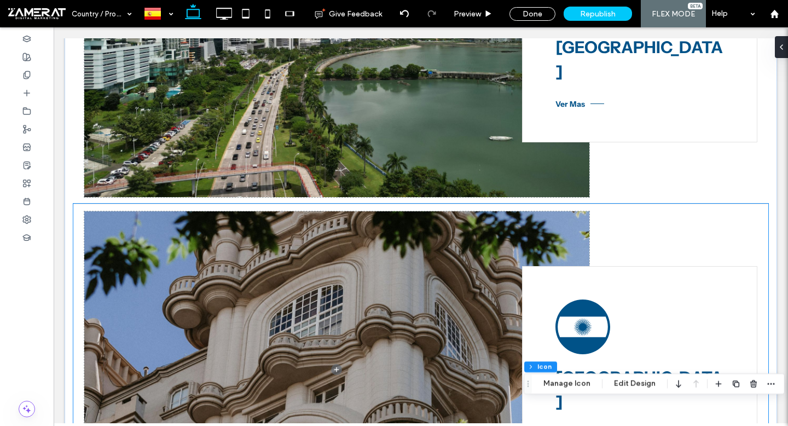
scroll to position [0, 0]
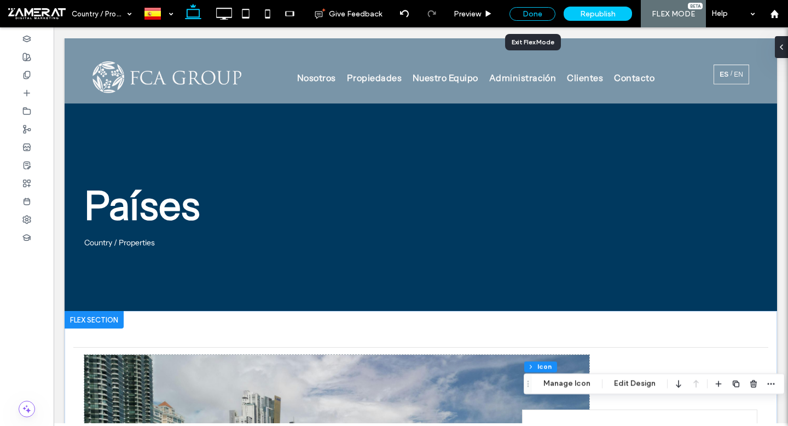
click at [534, 14] on div "Done" at bounding box center [533, 14] width 46 height 14
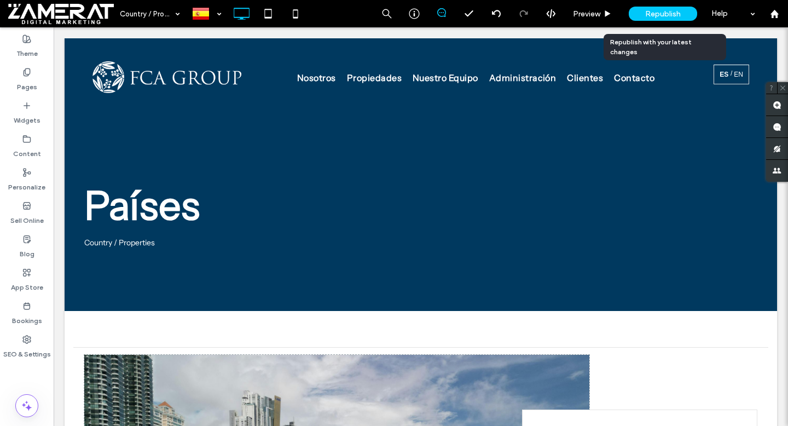
click at [671, 18] on span "Republish" at bounding box center [663, 13] width 36 height 9
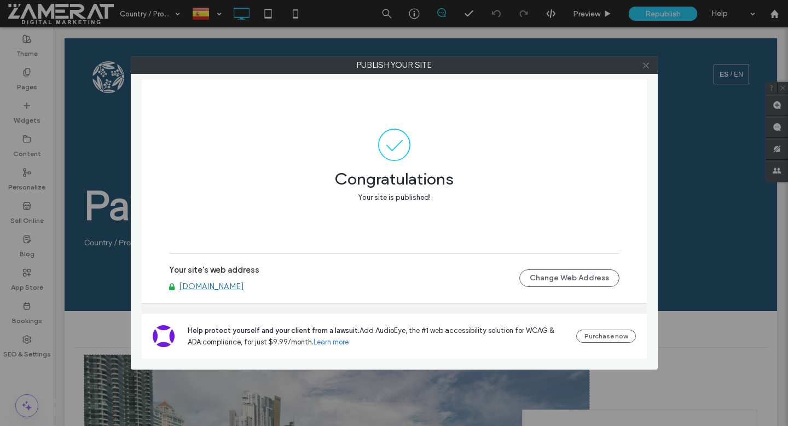
click at [649, 64] on icon at bounding box center [646, 65] width 8 height 8
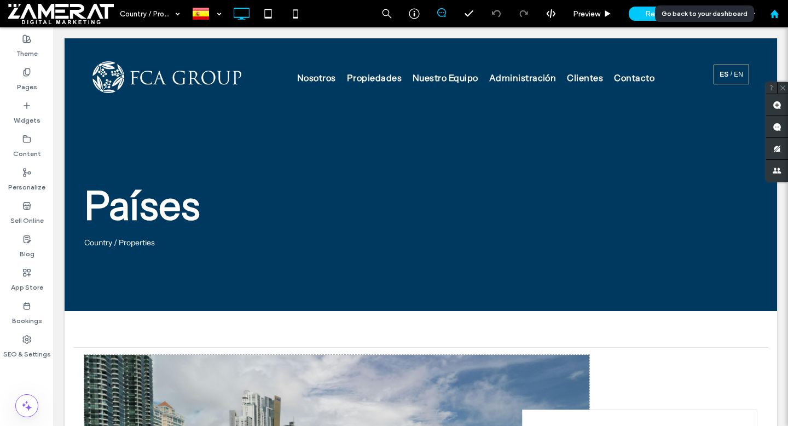
click at [776, 13] on use at bounding box center [774, 13] width 8 height 8
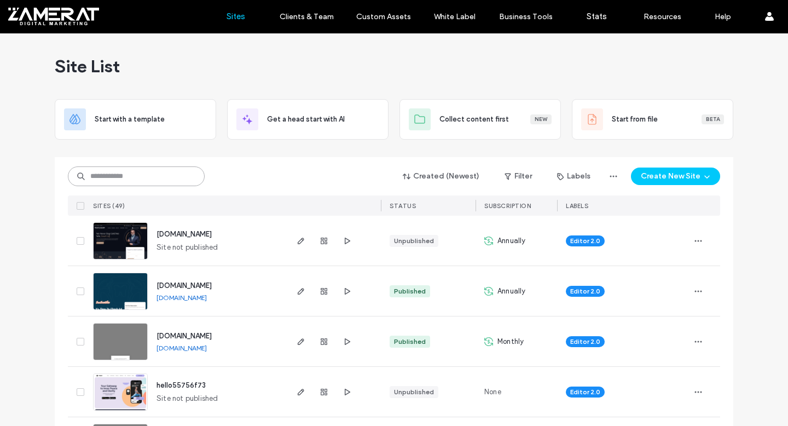
click at [173, 175] on input at bounding box center [136, 176] width 137 height 20
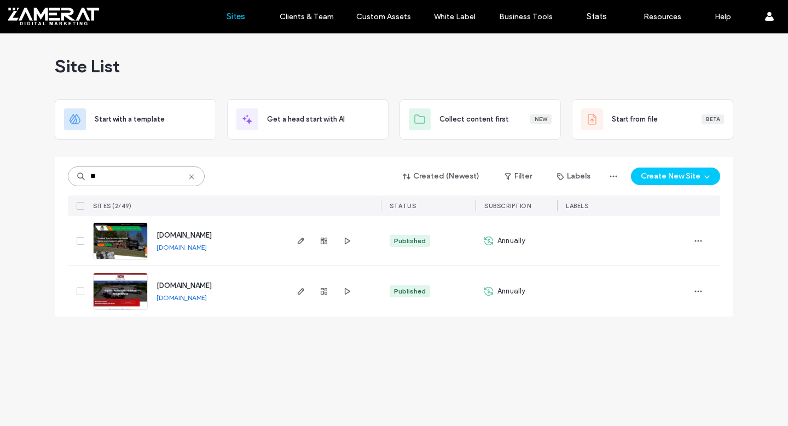
type input "**"
click at [108, 247] on img at bounding box center [121, 260] width 54 height 74
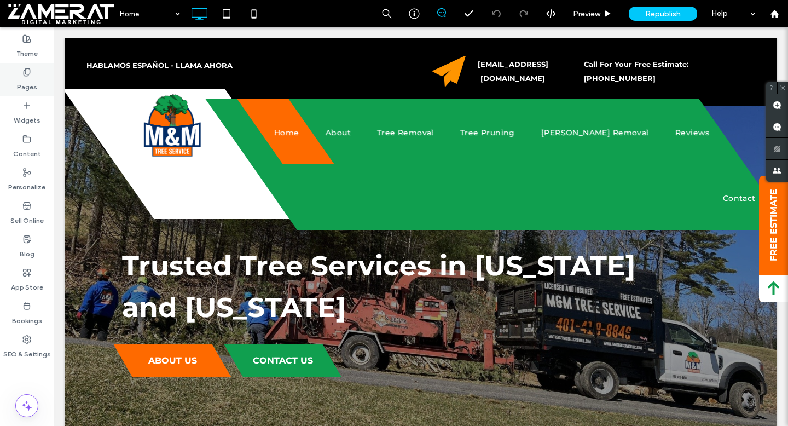
click at [16, 77] on div "Pages" at bounding box center [27, 79] width 54 height 33
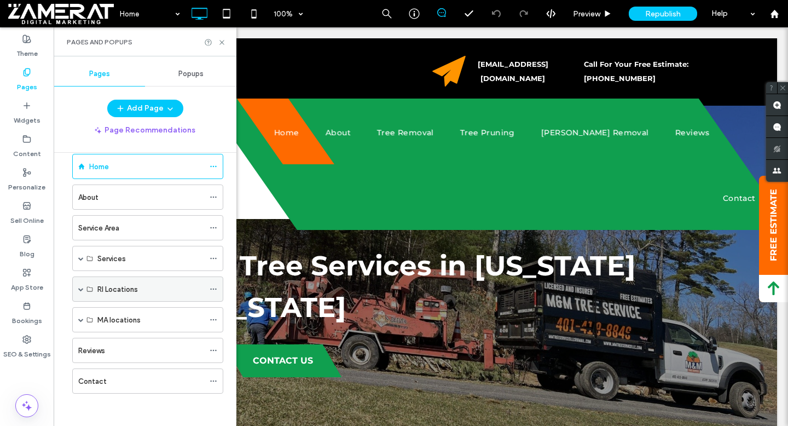
scroll to position [18, 0]
click at [114, 232] on label "Service Area" at bounding box center [98, 227] width 41 height 19
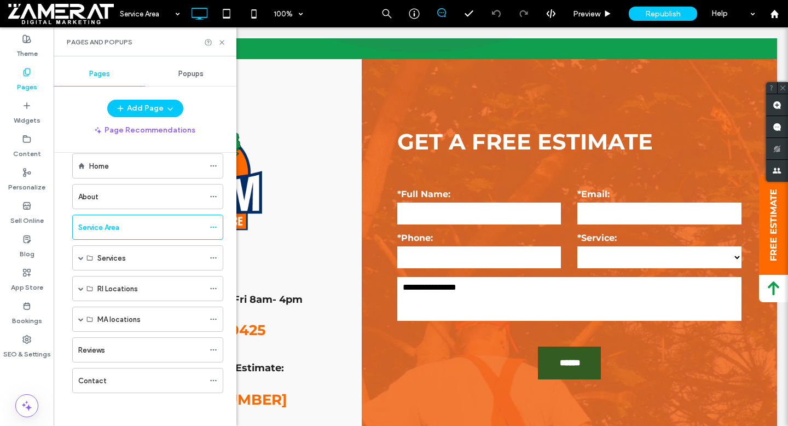
scroll to position [1121, 0]
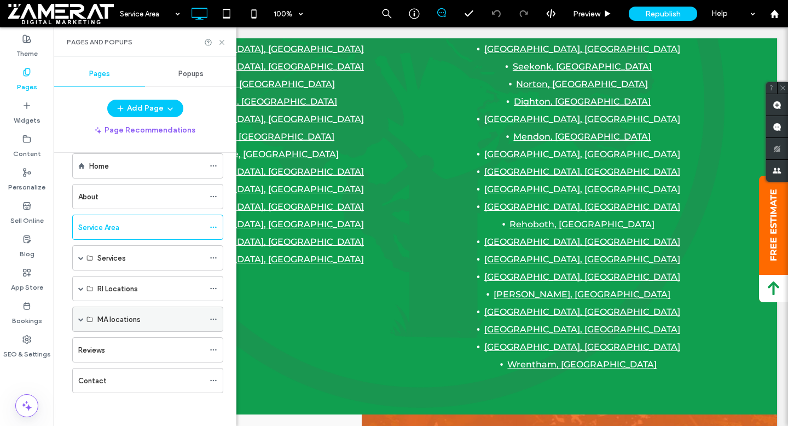
click at [81, 319] on span at bounding box center [80, 318] width 5 height 5
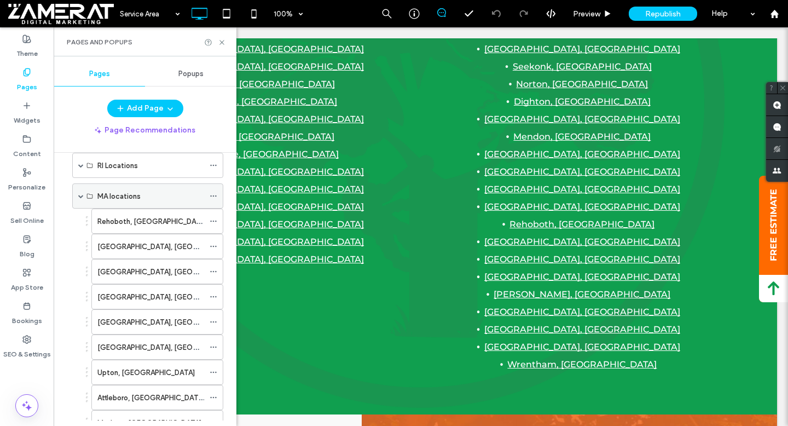
click at [81, 198] on span at bounding box center [80, 195] width 5 height 5
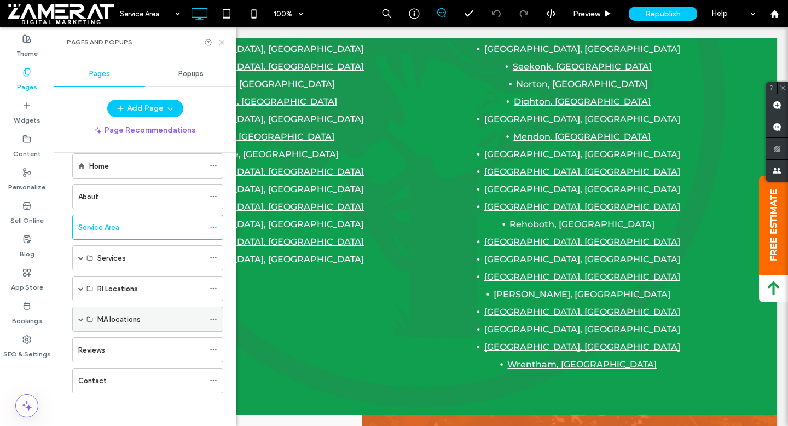
scroll to position [18, 0]
click at [221, 40] on icon at bounding box center [222, 42] width 8 height 8
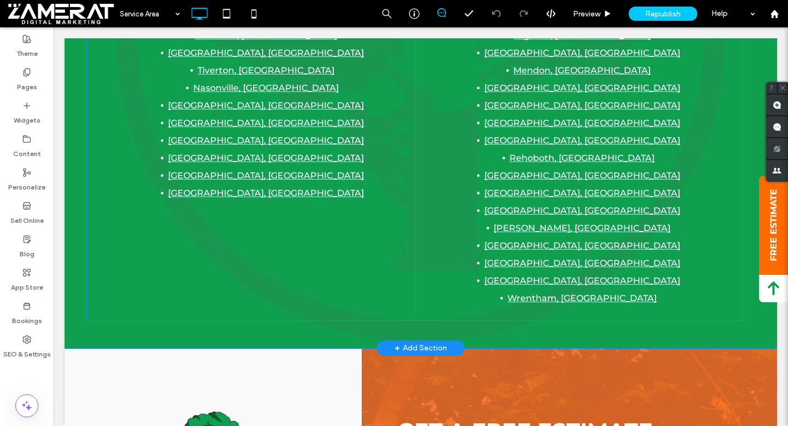
scroll to position [1230, 0]
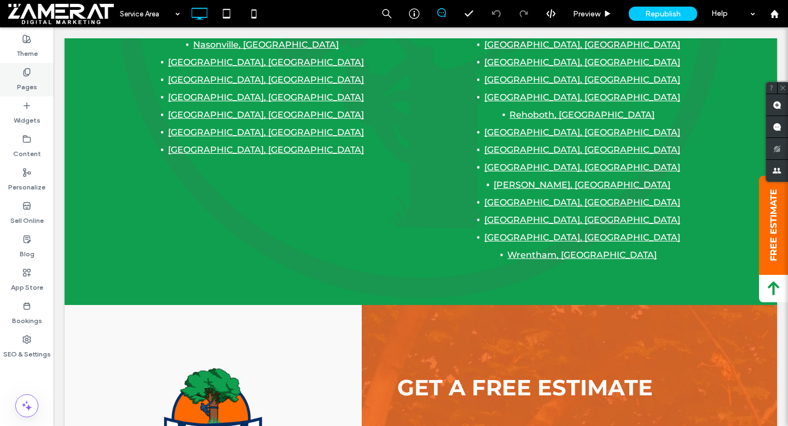
click at [18, 84] on label "Pages" at bounding box center [27, 84] width 20 height 15
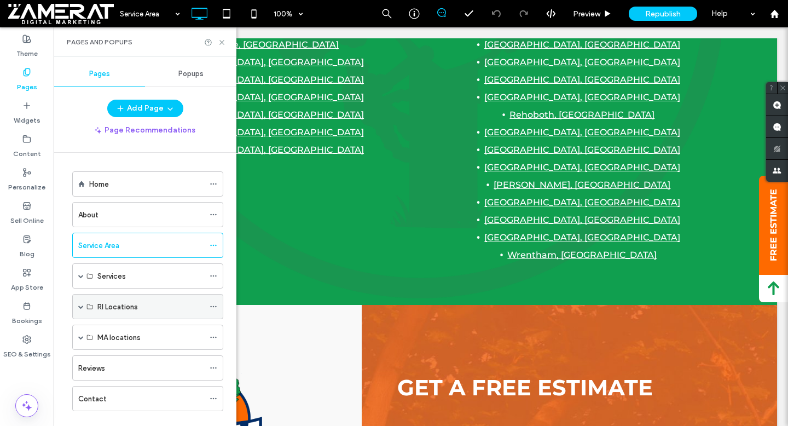
scroll to position [18, 0]
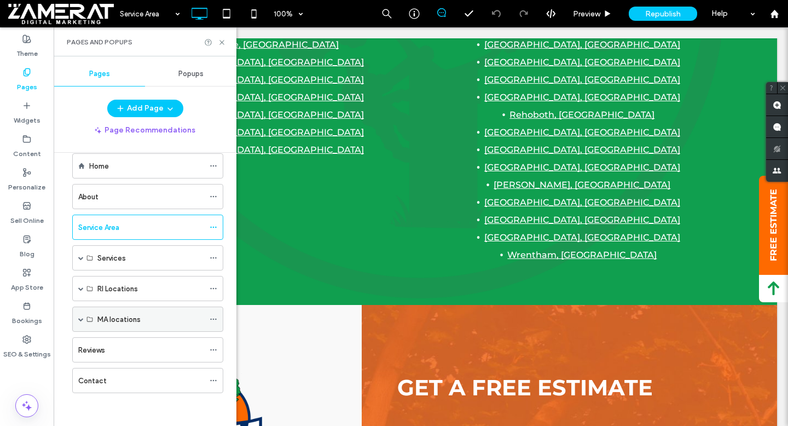
click at [85, 320] on div "MA locations" at bounding box center [147, 319] width 151 height 25
click at [82, 319] on span at bounding box center [80, 318] width 5 height 5
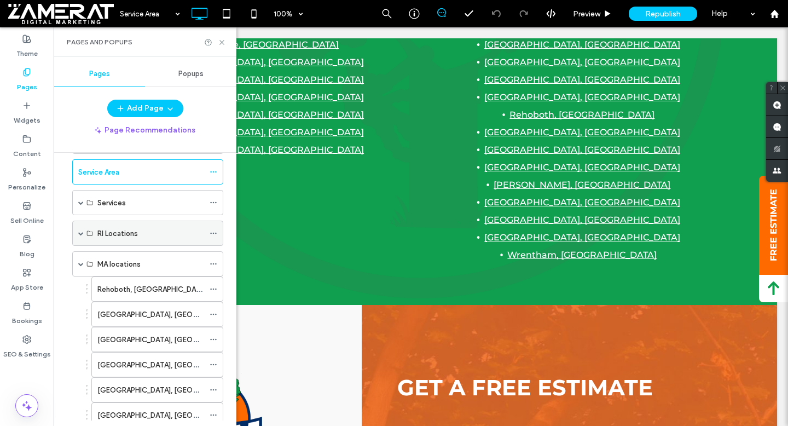
scroll to position [136, 0]
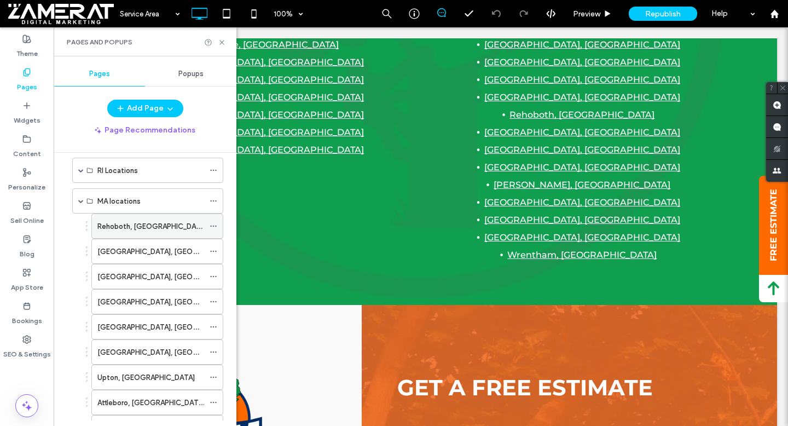
click at [161, 226] on div "Rehoboth, MA" at bounding box center [150, 226] width 107 height 11
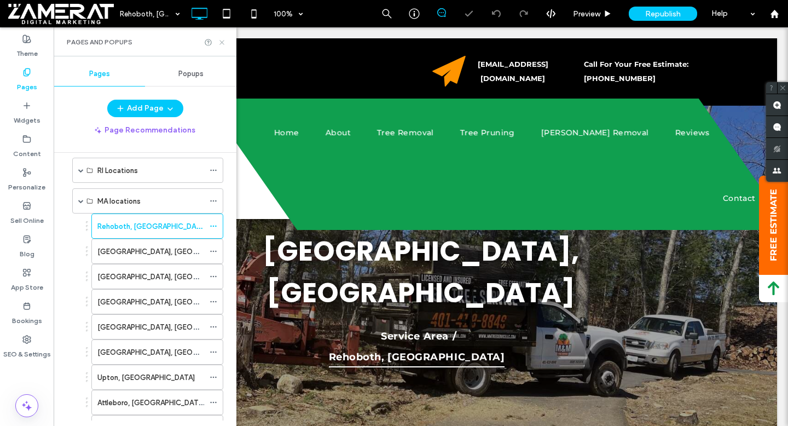
click at [222, 44] on icon at bounding box center [222, 42] width 8 height 8
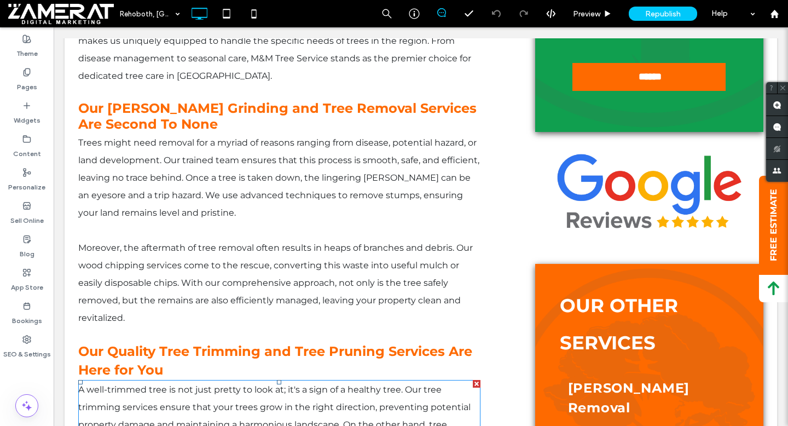
scroll to position [920, 0]
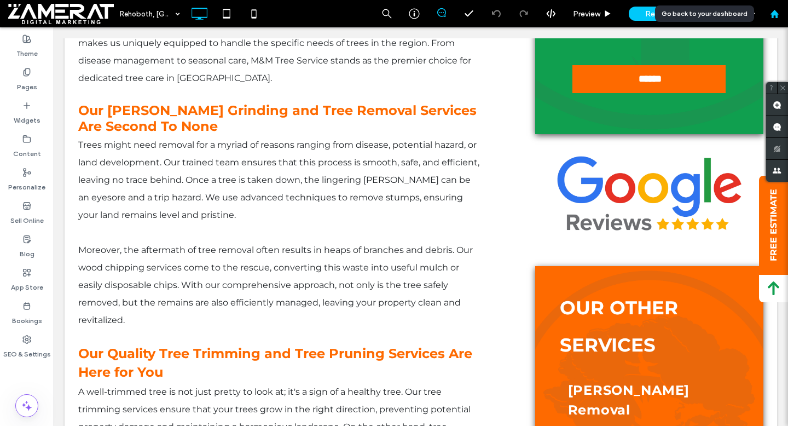
click at [771, 17] on use at bounding box center [774, 13] width 8 height 8
